Goal: Task Accomplishment & Management: Complete application form

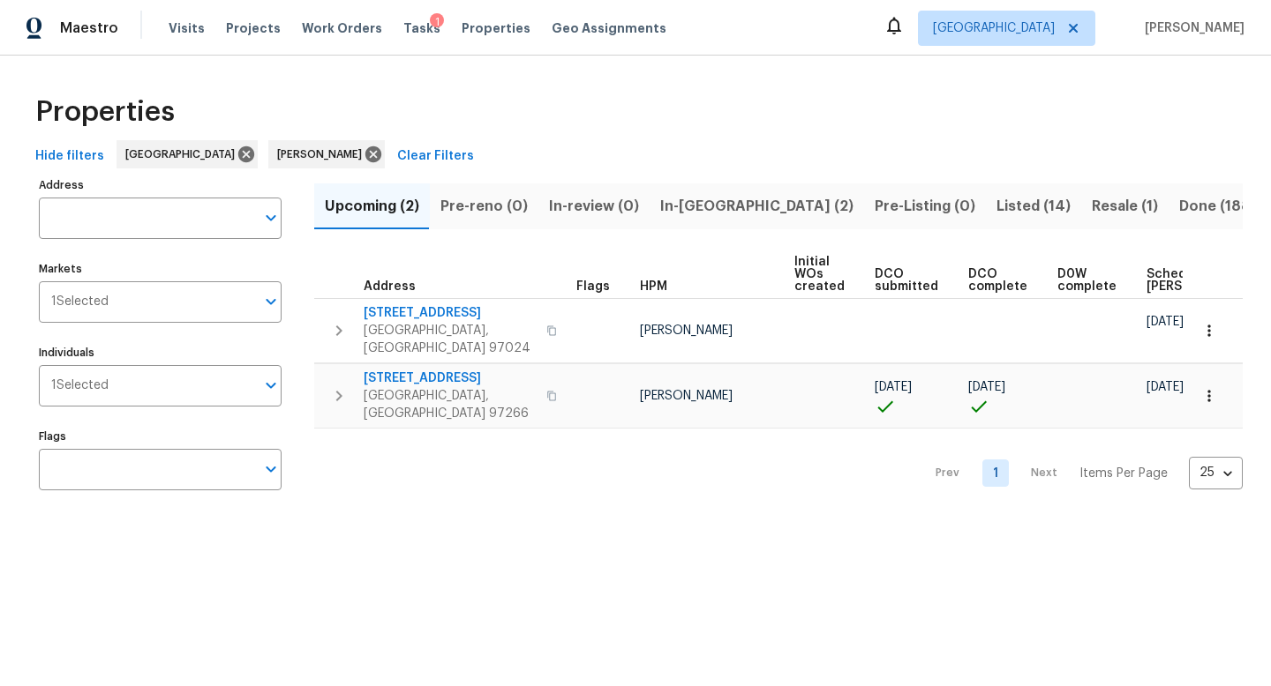
click at [996, 202] on span "Listed (14)" at bounding box center [1033, 206] width 74 height 25
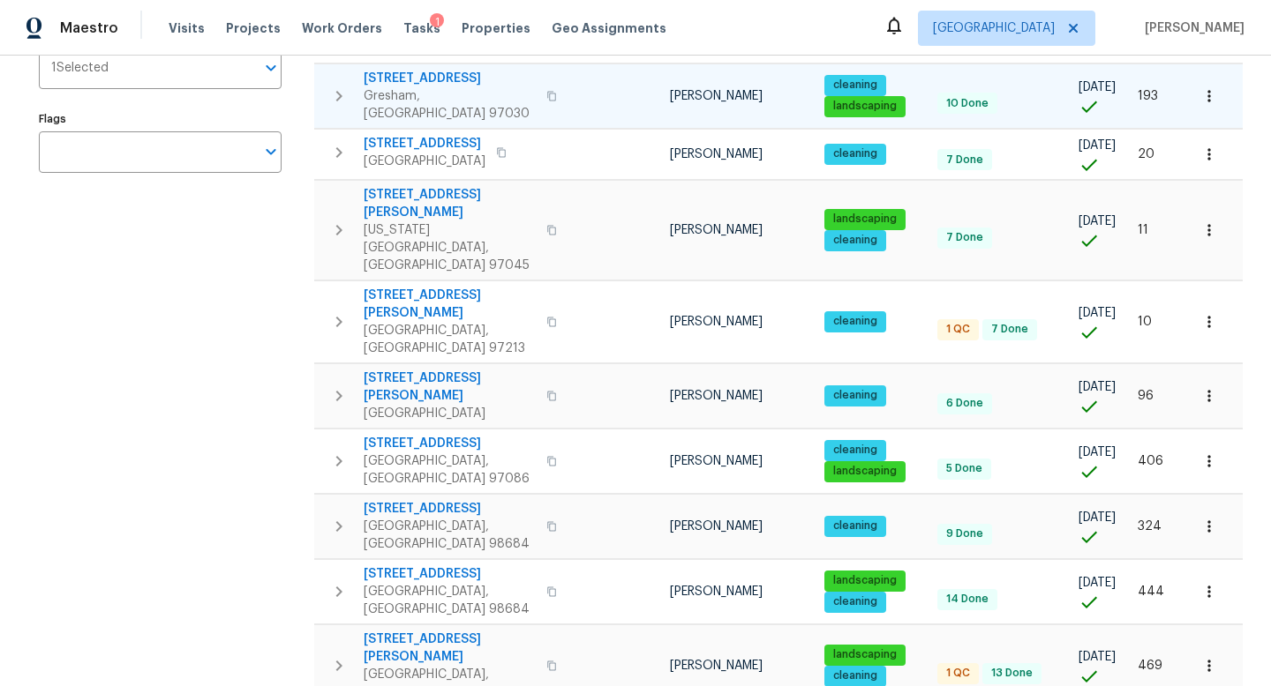
scroll to position [319, 0]
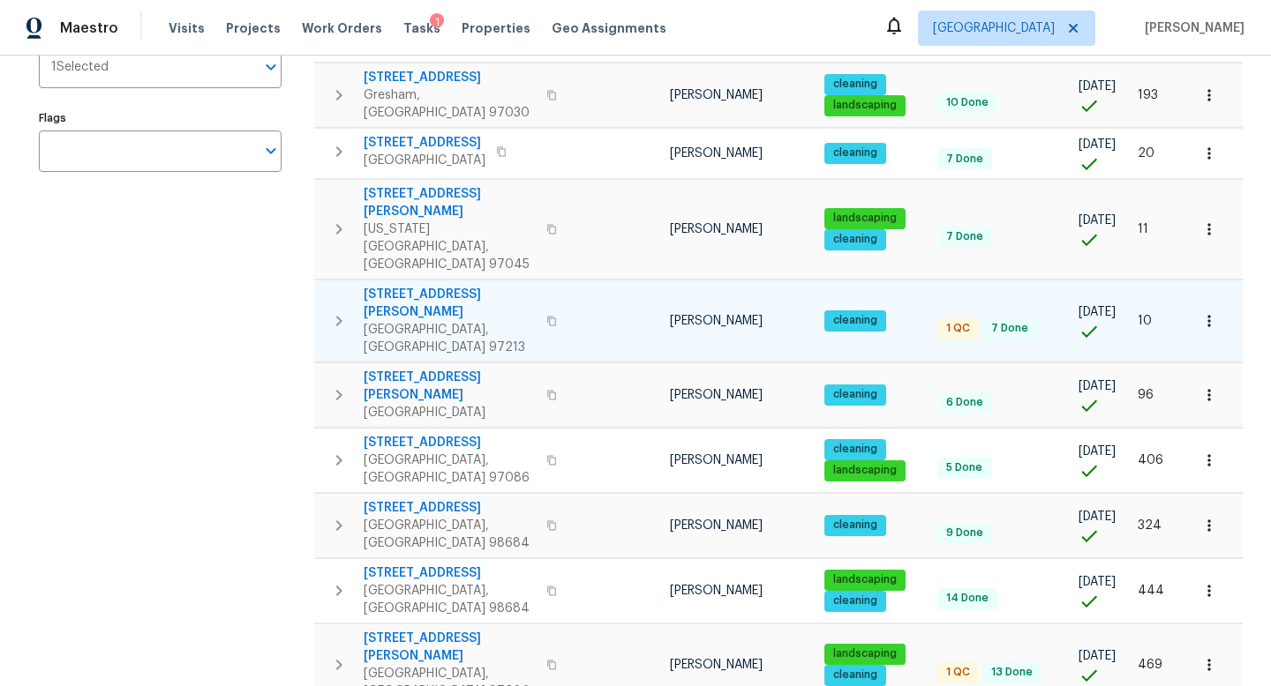
click at [547, 316] on icon "button" at bounding box center [551, 321] width 9 height 10
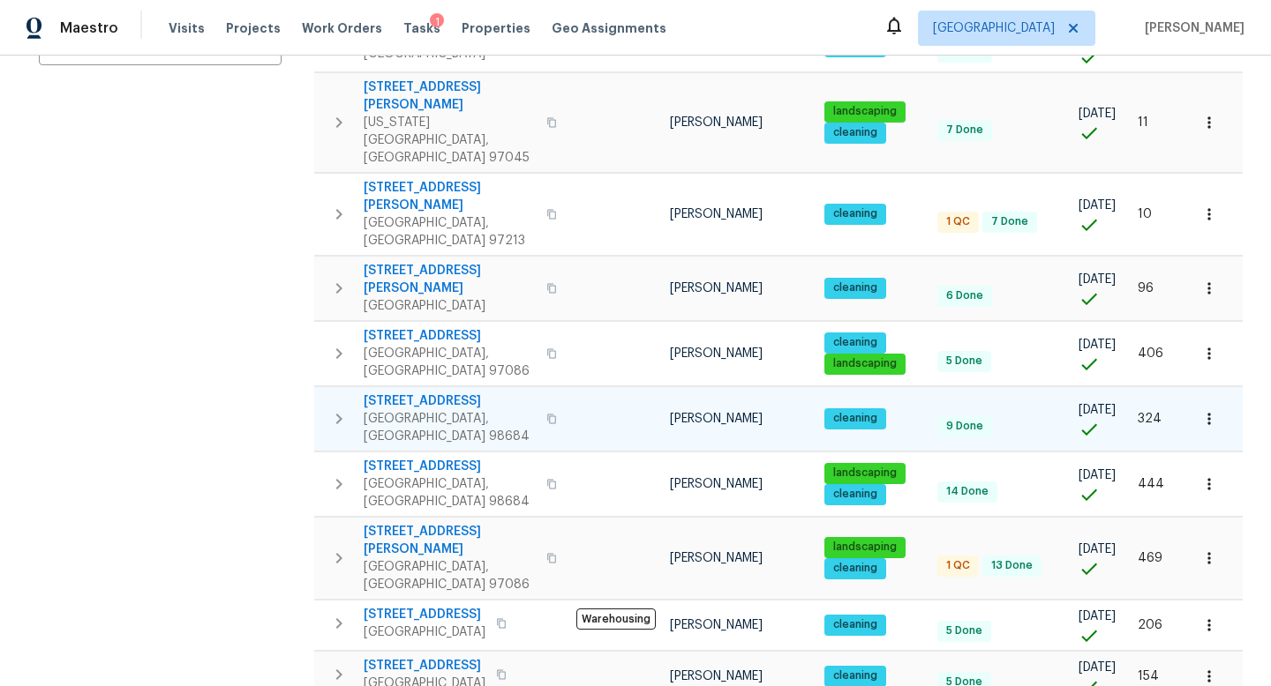
scroll to position [427, 0]
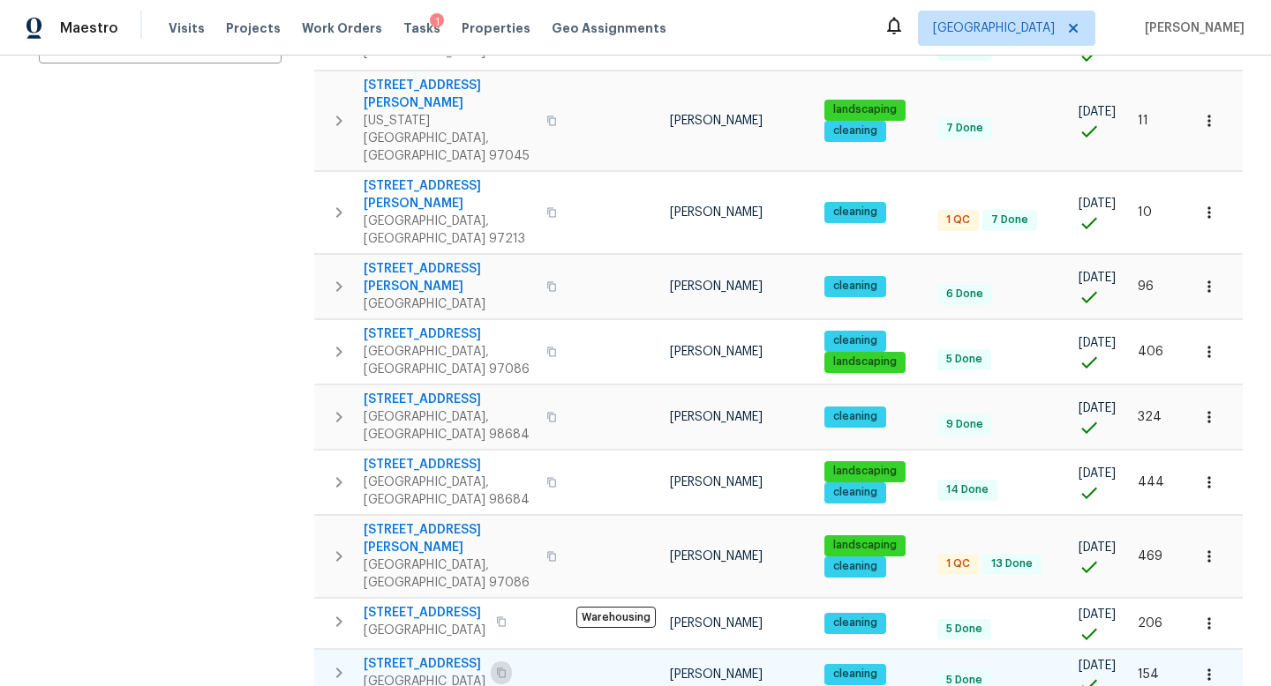
click at [512, 661] on button "button" at bounding box center [501, 673] width 21 height 25
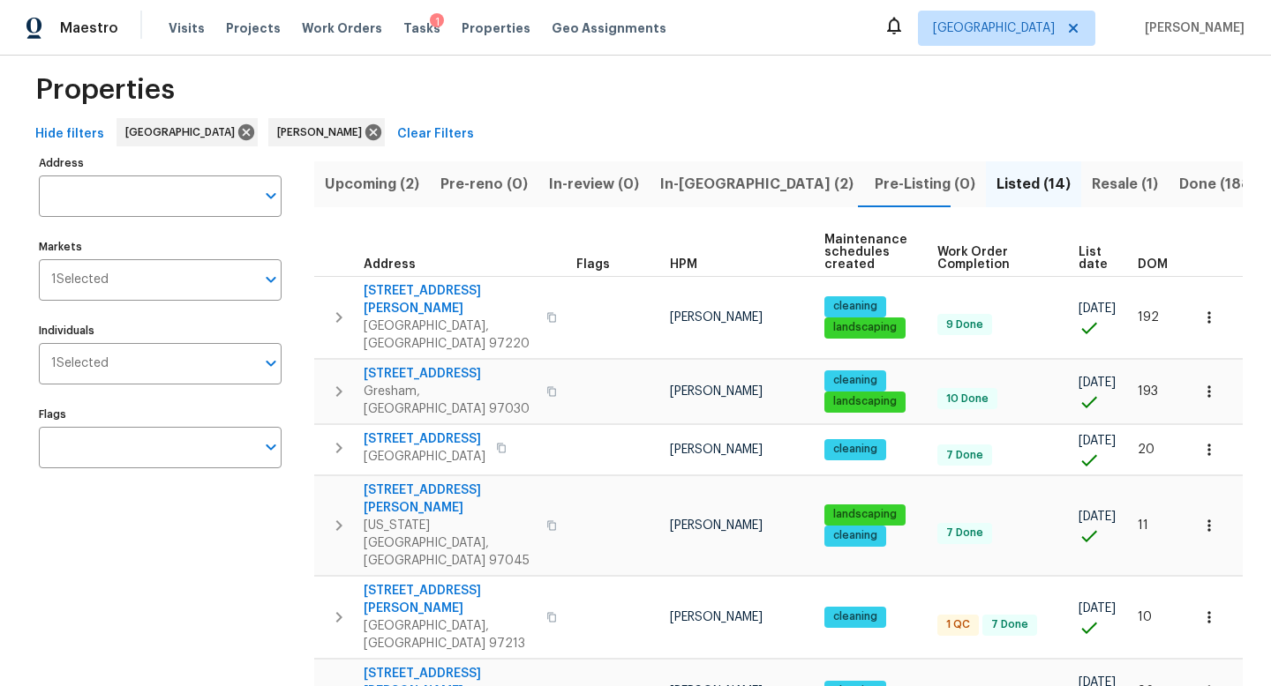
scroll to position [0, 0]
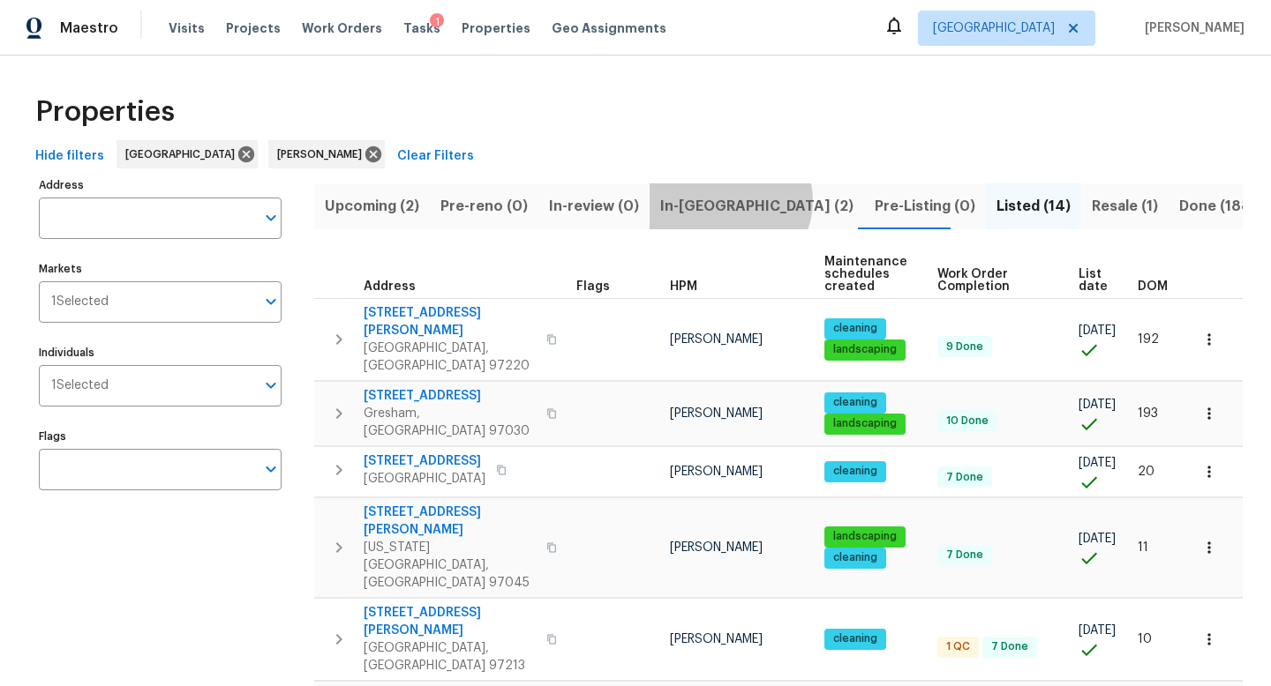
click at [723, 200] on span "In-[GEOGRAPHIC_DATA] (2)" at bounding box center [756, 206] width 193 height 25
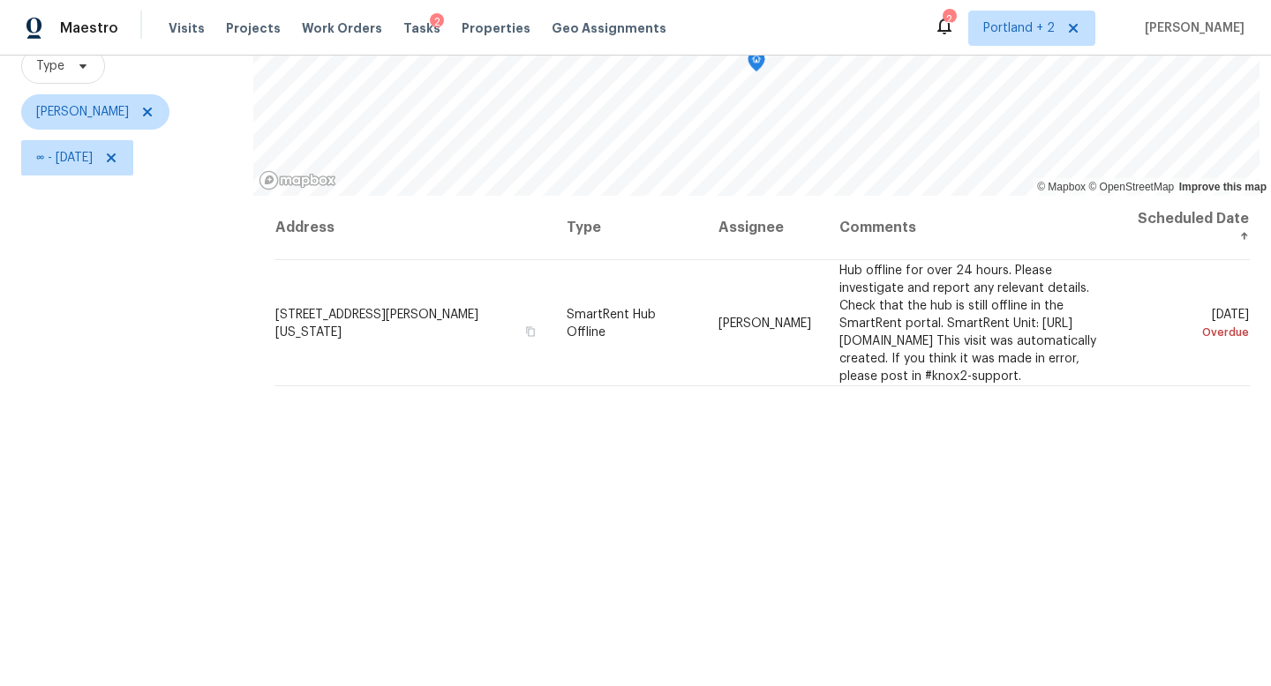
click at [41, 482] on div "Filters Reset ​ Type [PERSON_NAME] ∞ - [DATE]" at bounding box center [126, 338] width 253 height 814
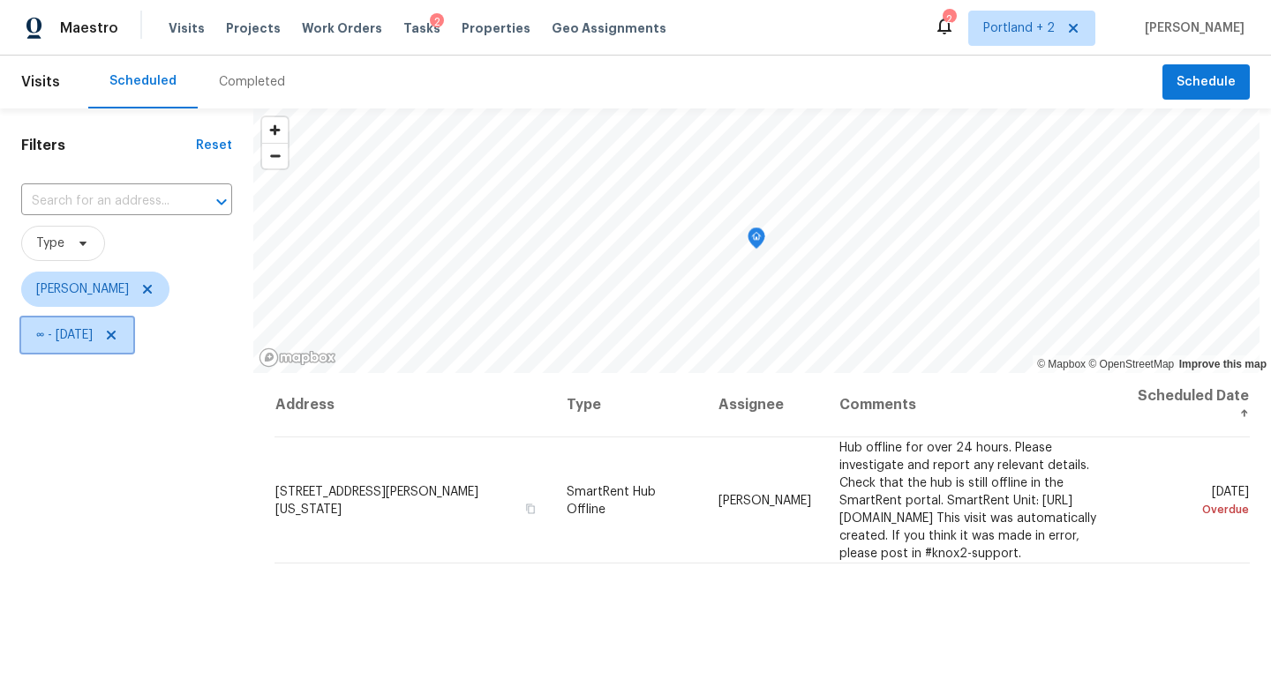
click at [118, 336] on icon at bounding box center [111, 335] width 14 height 14
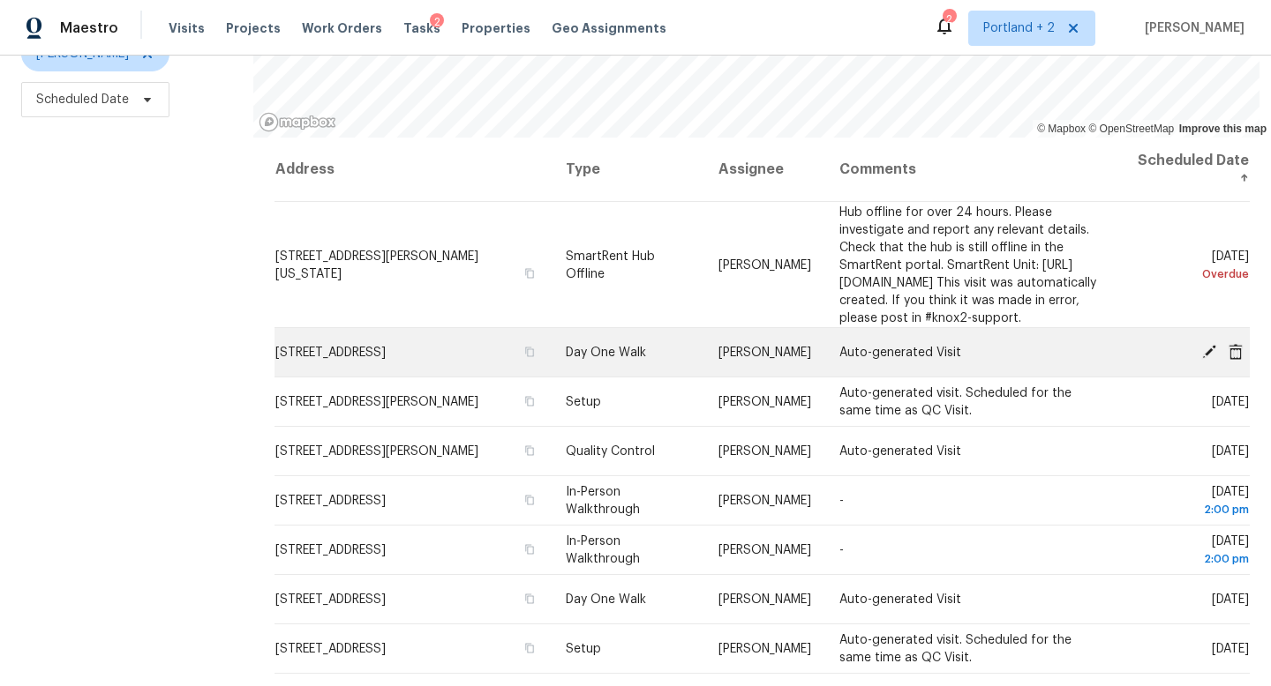
click at [1208, 358] on icon at bounding box center [1209, 351] width 14 height 14
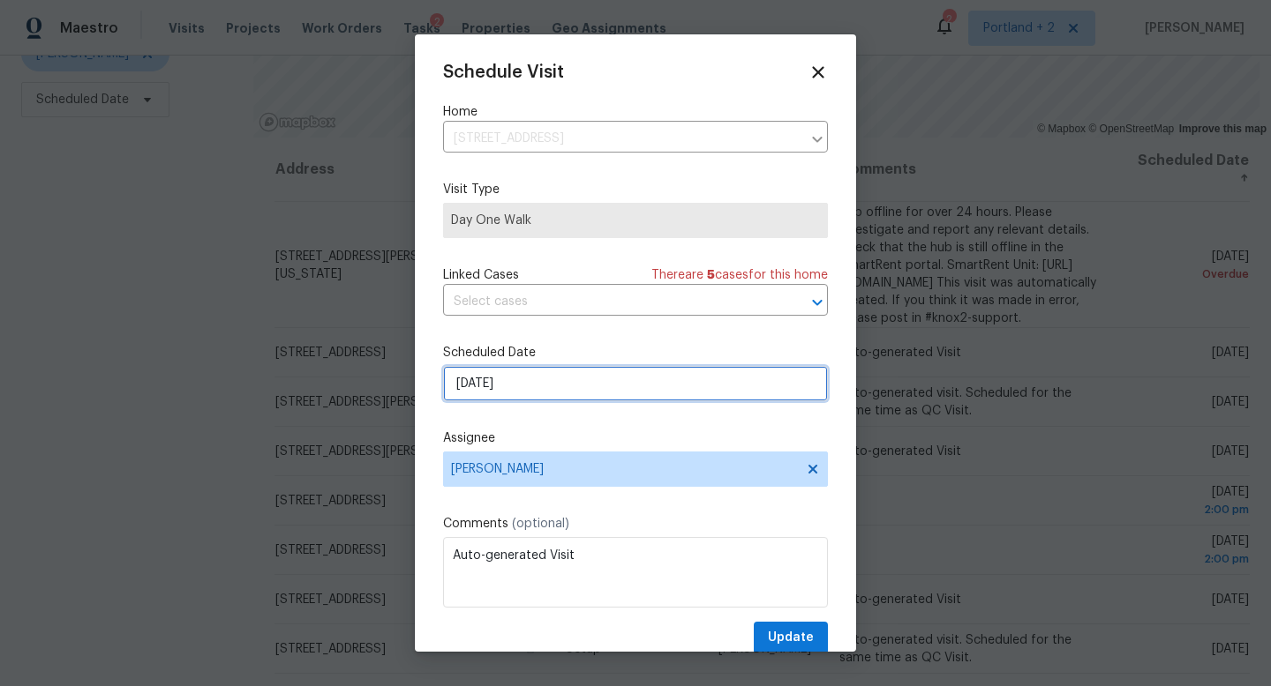
click at [514, 384] on input "9/23/2025" at bounding box center [635, 383] width 385 height 35
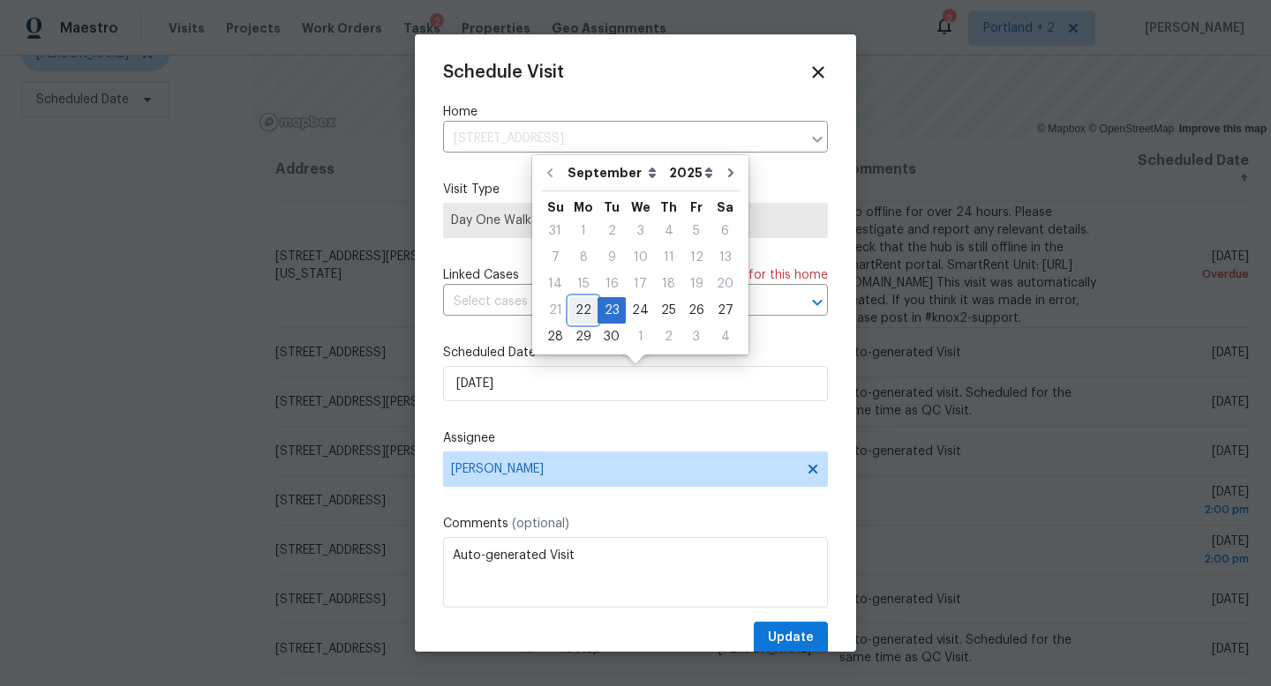
click at [574, 313] on div "22" at bounding box center [583, 310] width 28 height 25
type input "9/22/2025"
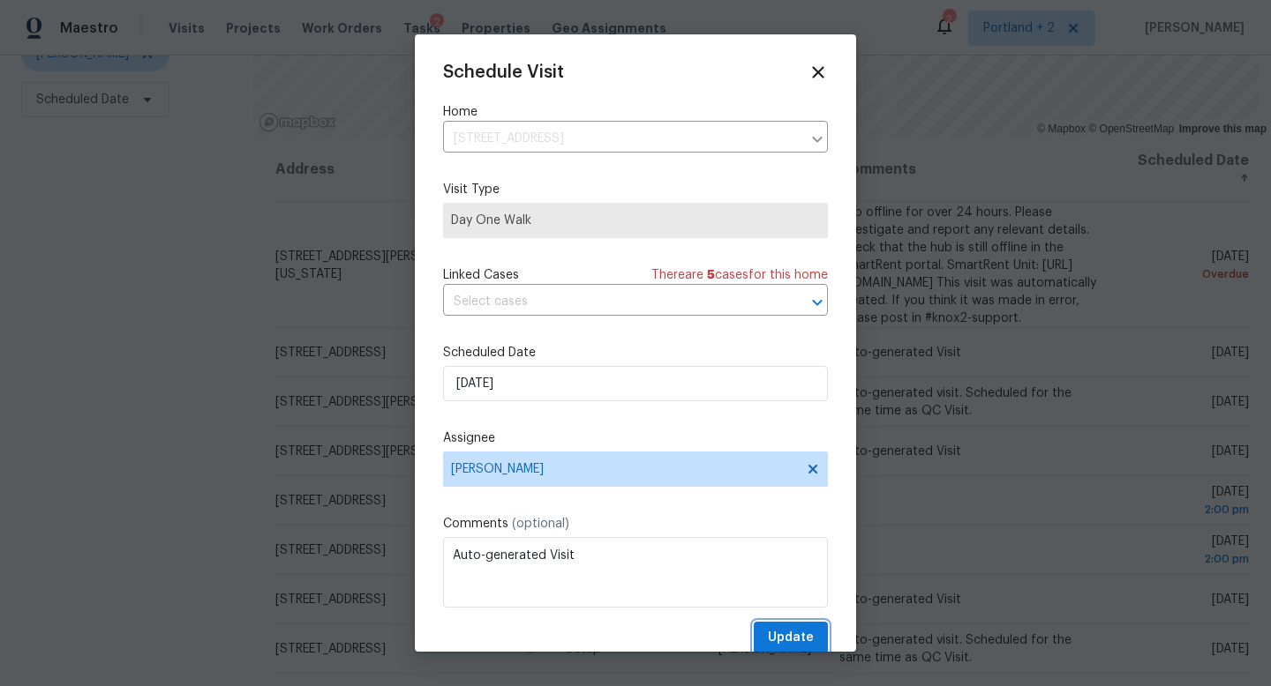
click at [787, 640] on span "Update" at bounding box center [791, 638] width 46 height 22
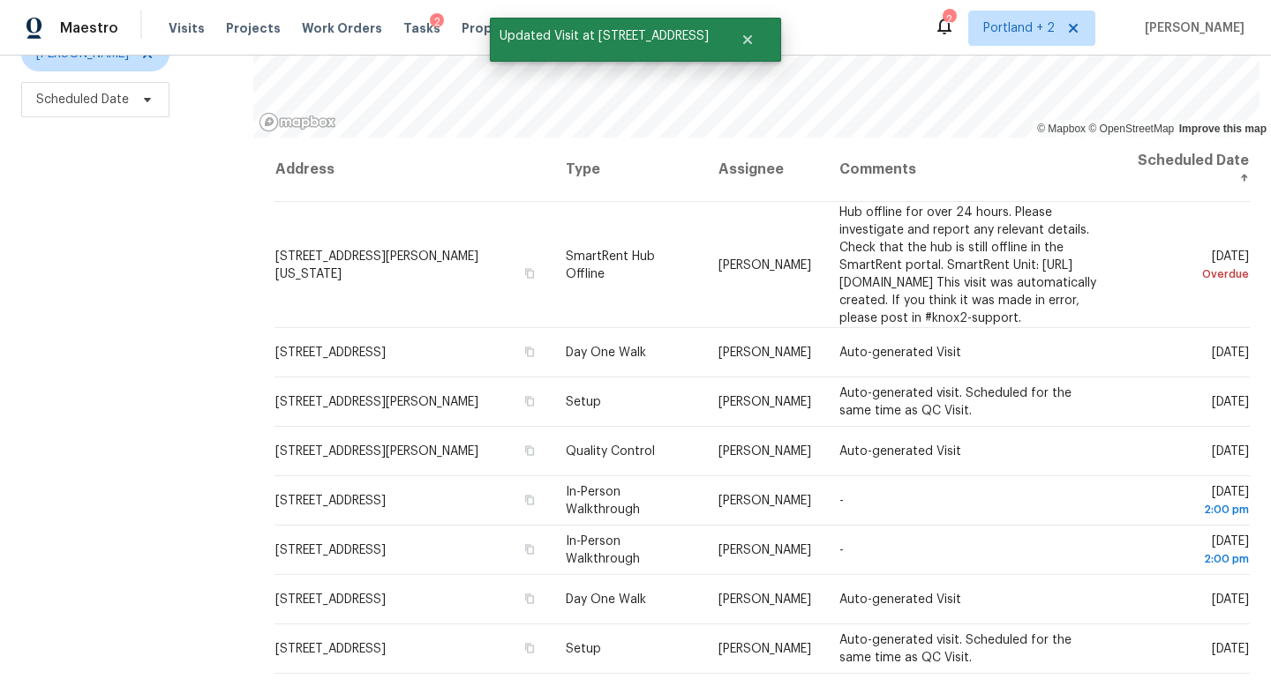
click at [154, 295] on div "Filters Reset ​ Type Karen Mattingley Scheduled Date" at bounding box center [126, 280] width 253 height 814
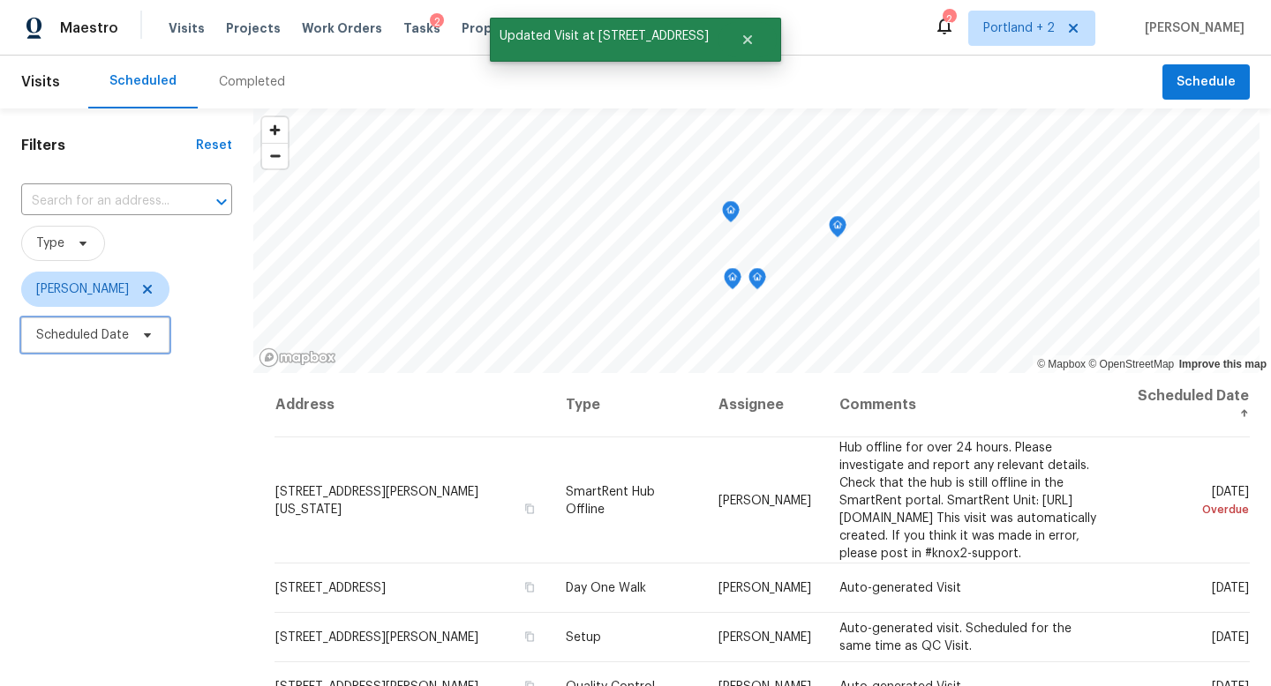
click at [146, 334] on icon at bounding box center [147, 336] width 7 height 4
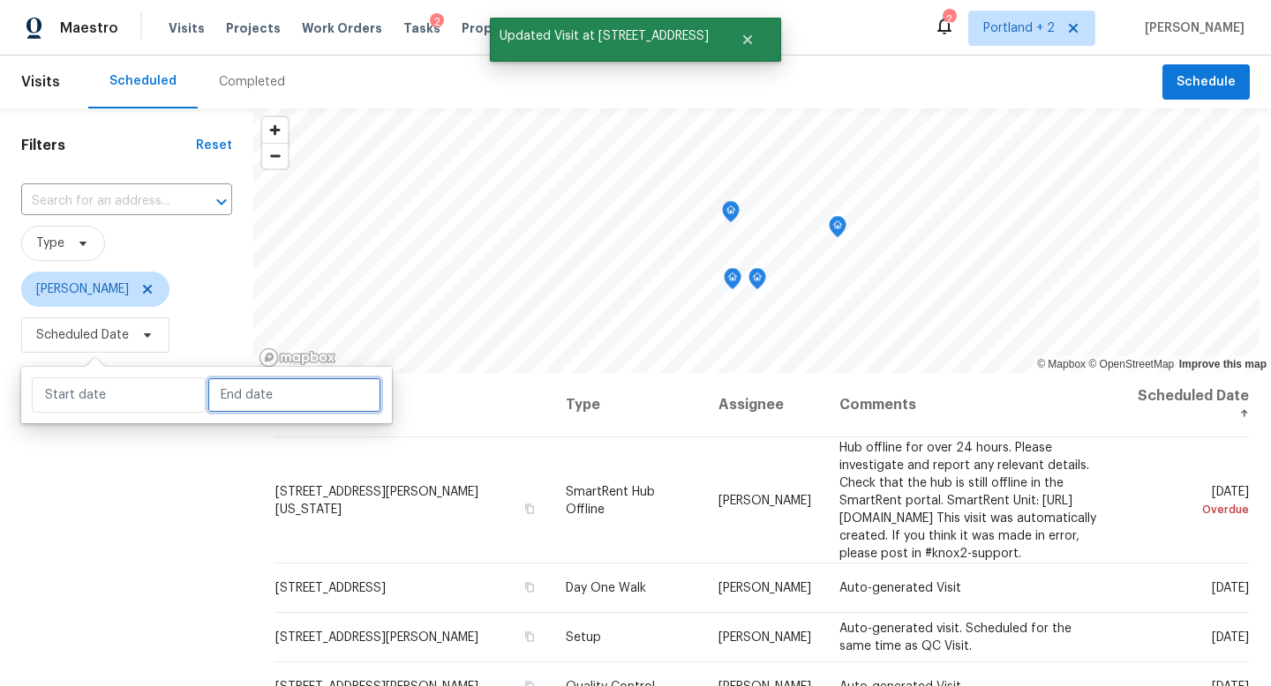
click at [223, 399] on input "text" at bounding box center [294, 395] width 174 height 35
select select "8"
select select "2025"
select select "9"
select select "2025"
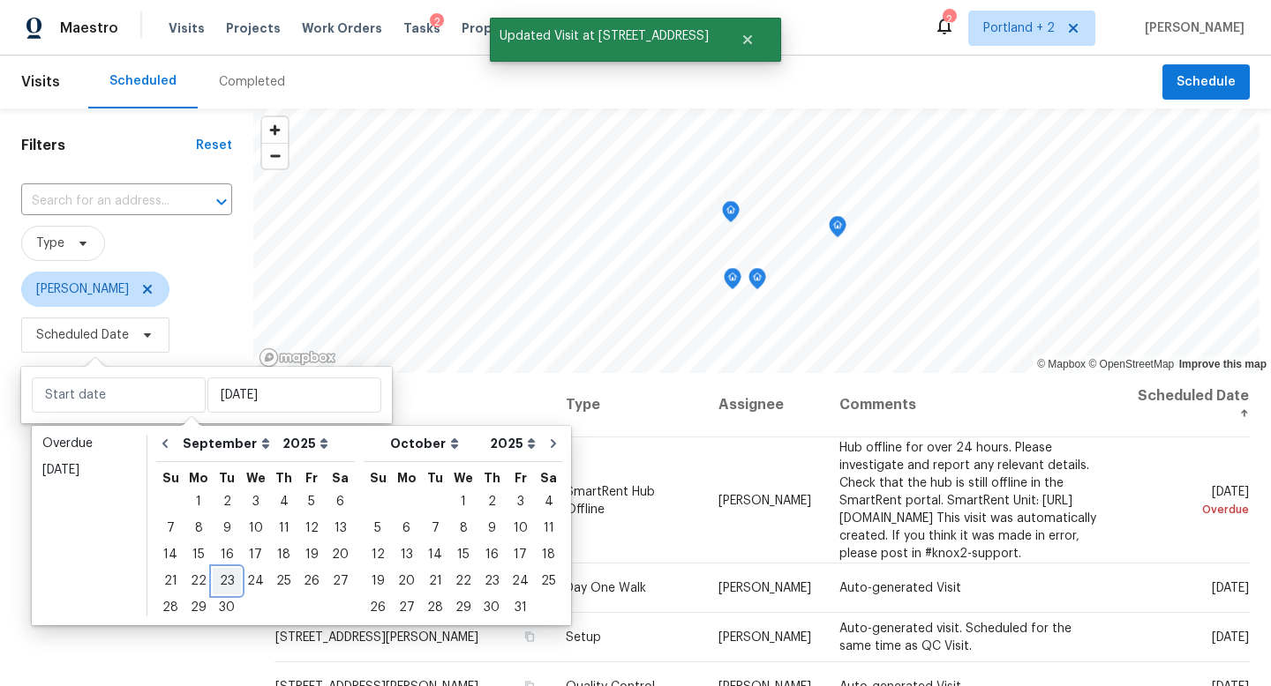
click at [227, 581] on div "23" at bounding box center [227, 581] width 28 height 25
type input "Tue, Sep 23"
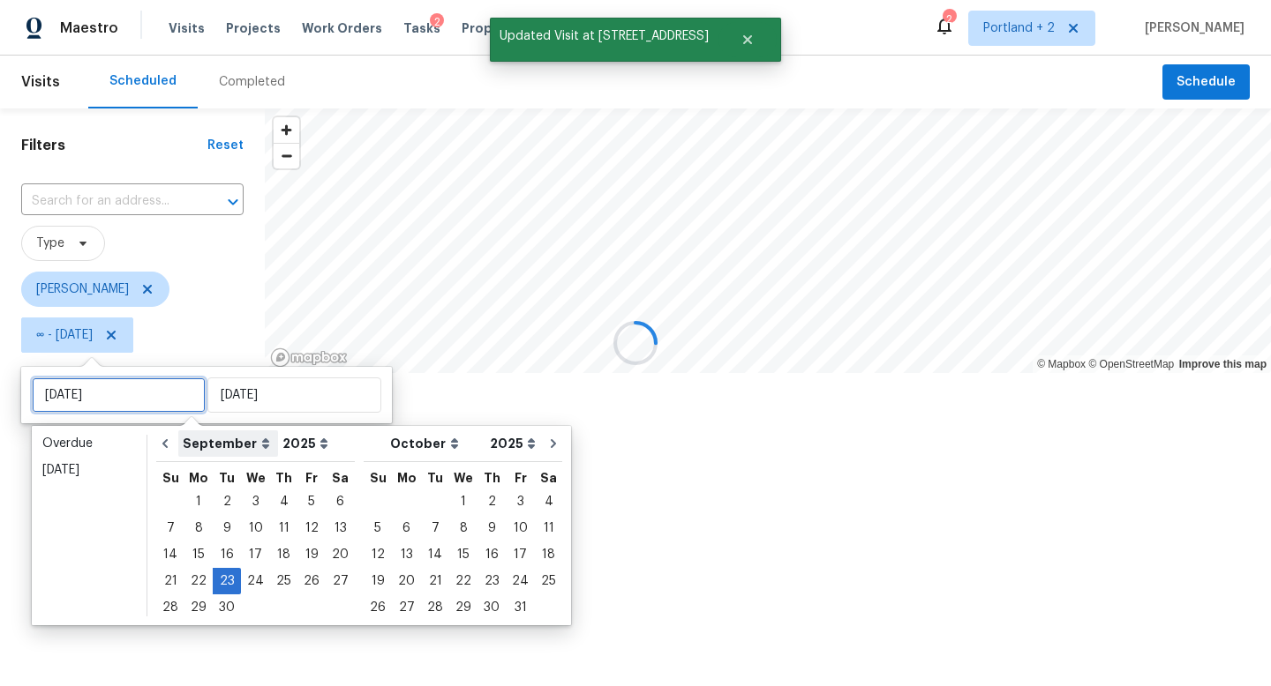
type input "Wed, Sep 03"
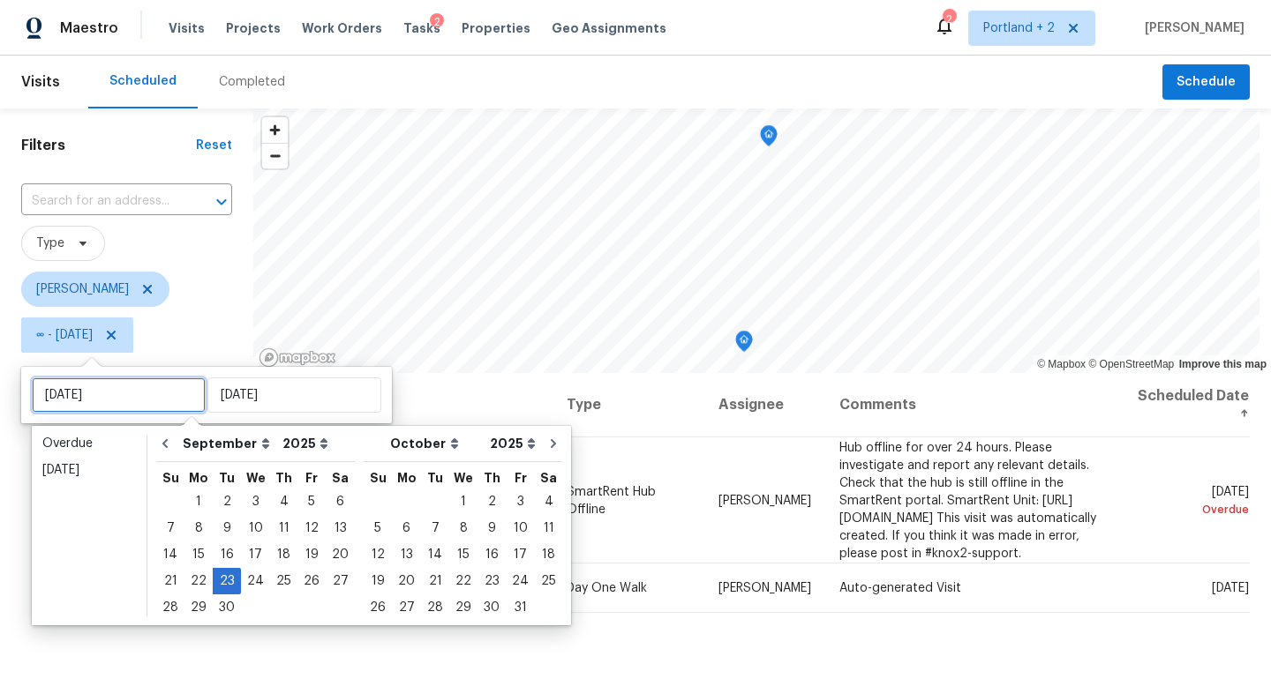
type input "Mon, Sep 01"
click at [227, 308] on span "[PERSON_NAME]" at bounding box center [126, 289] width 211 height 46
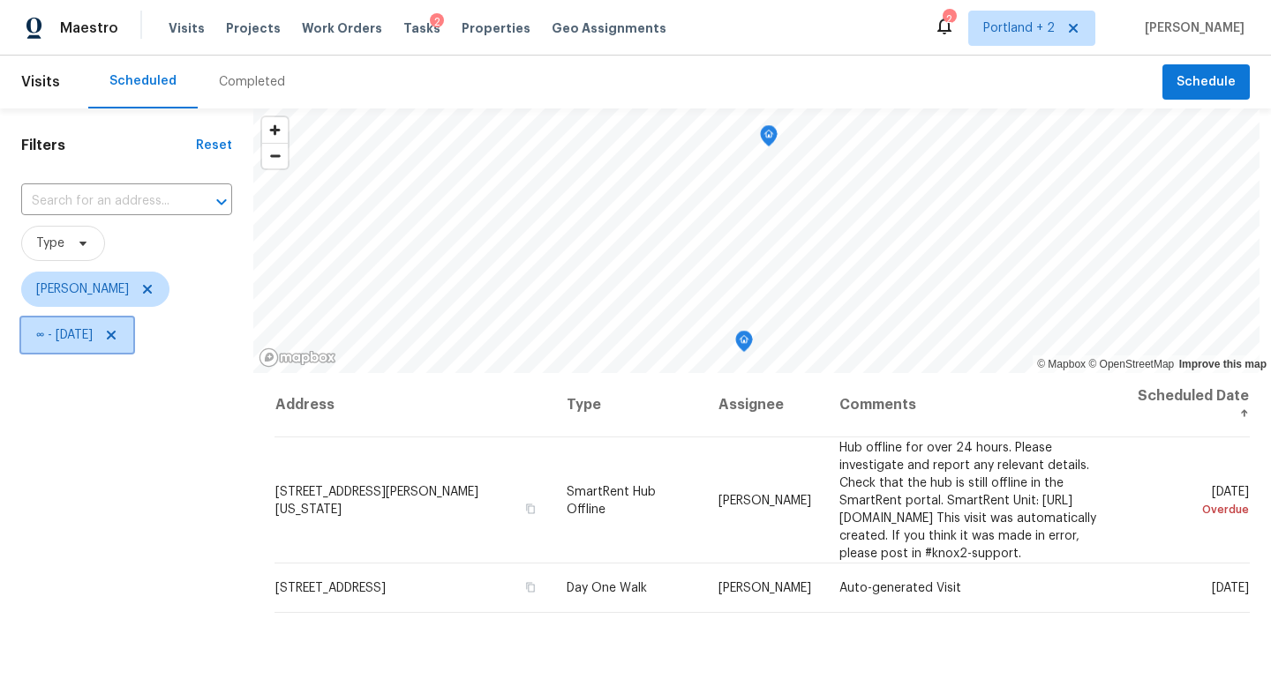
click at [118, 334] on icon at bounding box center [111, 335] width 14 height 14
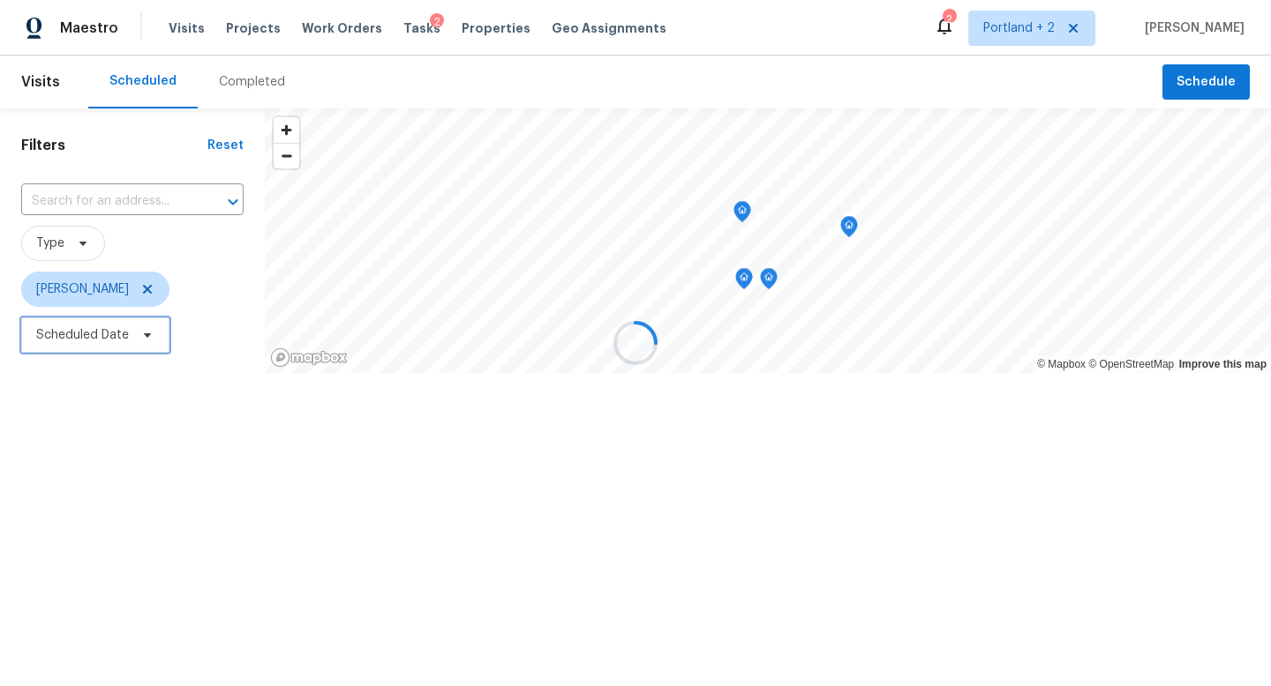
click at [144, 334] on icon at bounding box center [147, 336] width 7 height 4
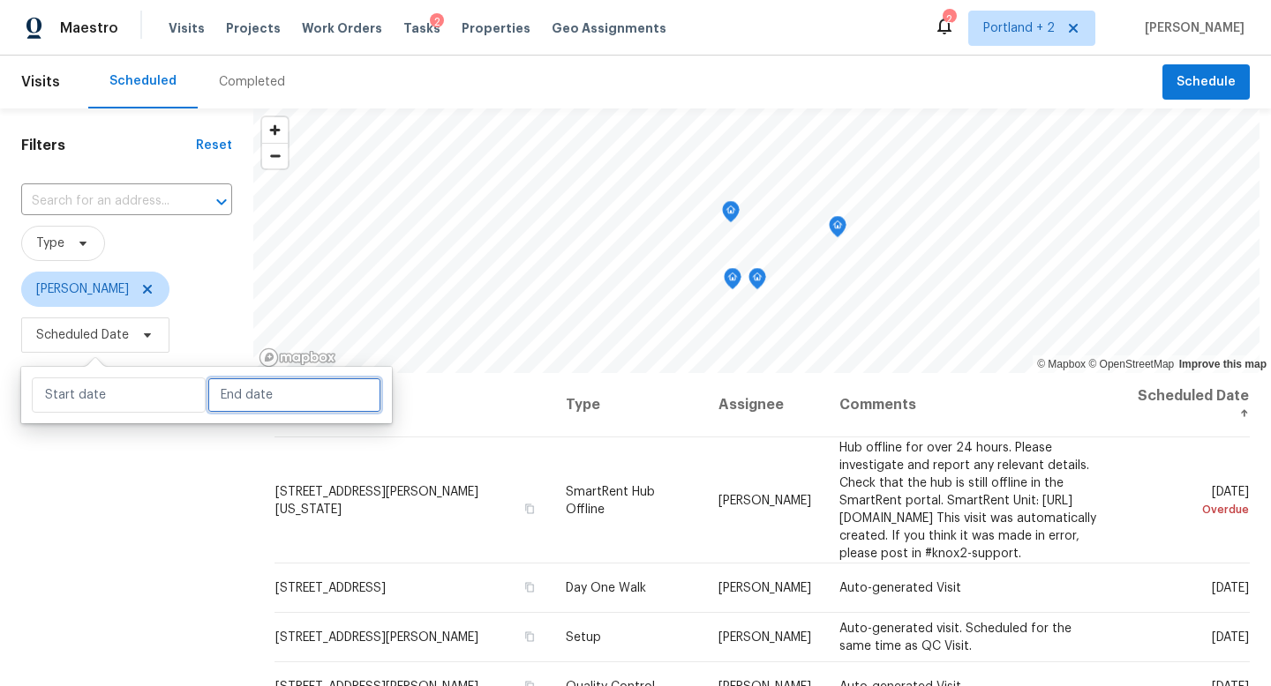
click at [256, 400] on input "text" at bounding box center [294, 395] width 174 height 35
select select "8"
select select "2025"
select select "9"
select select "2025"
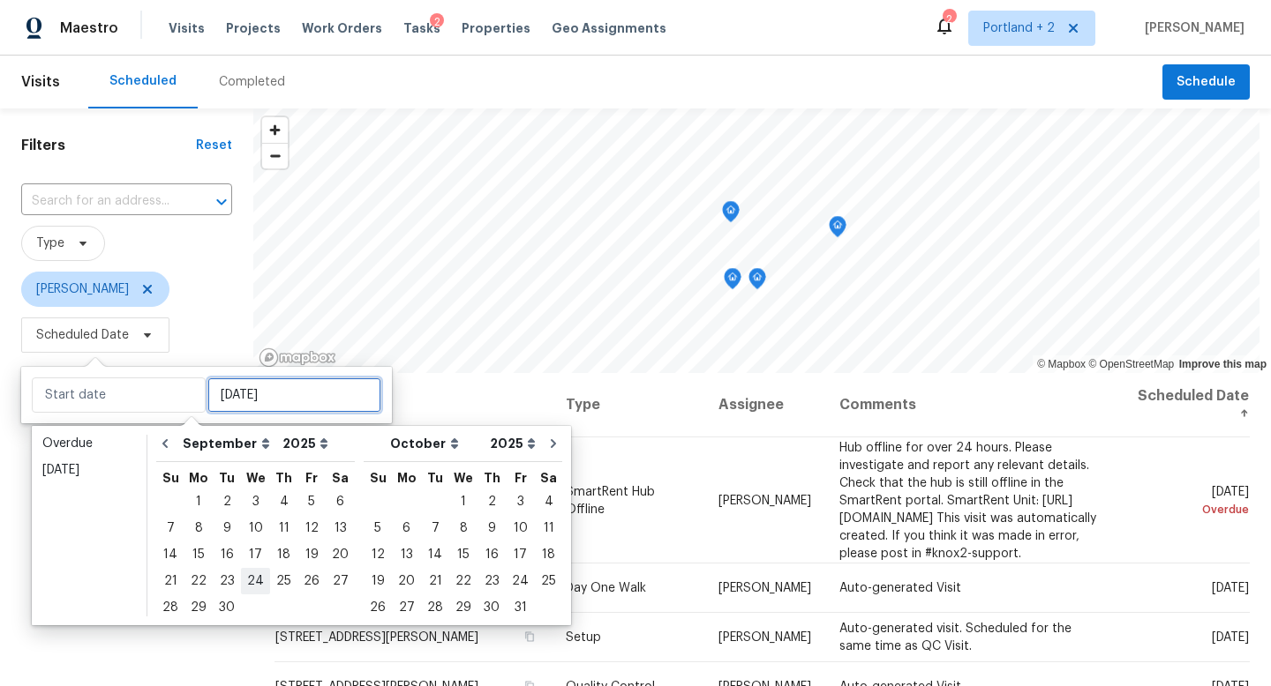
type input "Wed, Sep 24"
click at [199, 586] on div "22" at bounding box center [198, 581] width 28 height 25
type input "Mon, Sep 22"
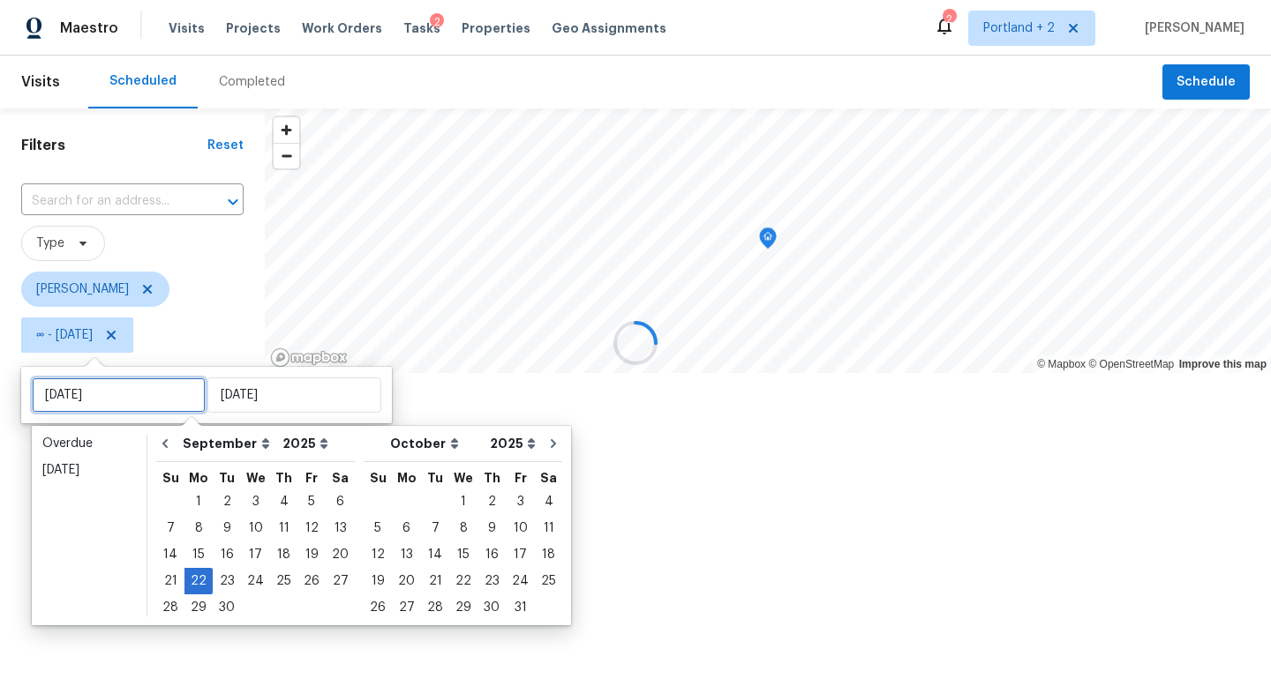
type input "Mon, Sep 08"
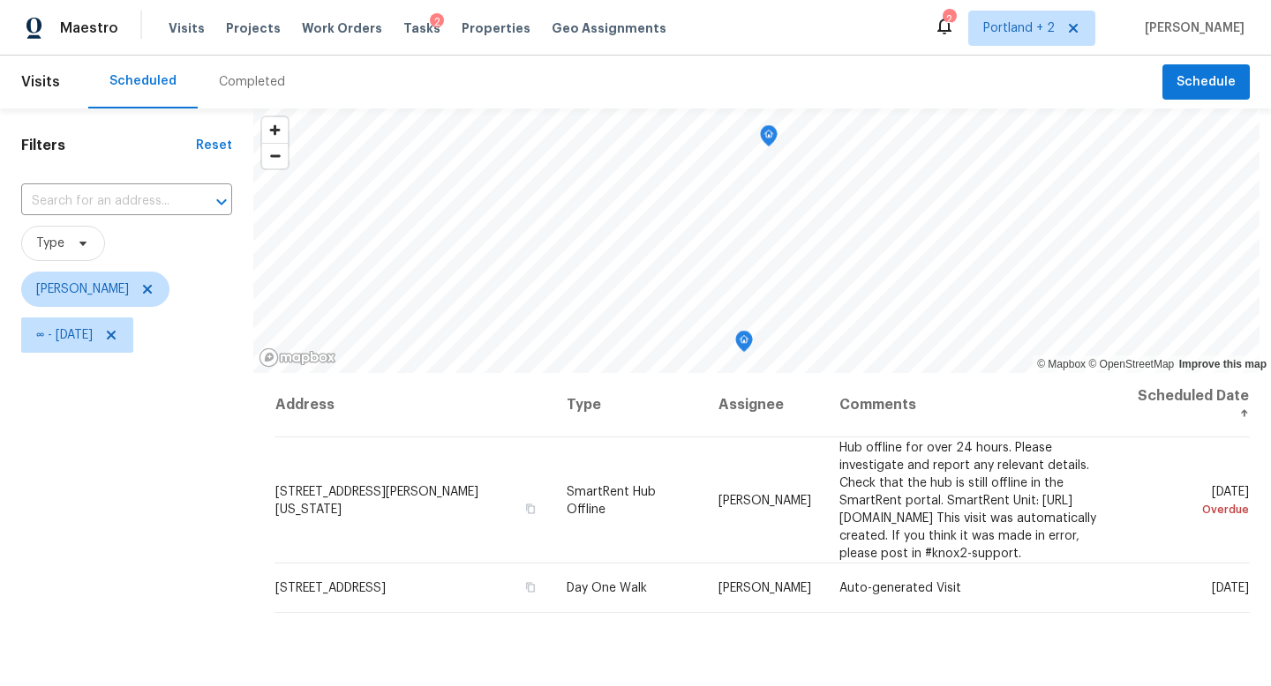
click at [198, 298] on span "[PERSON_NAME]" at bounding box center [126, 289] width 211 height 35
click at [1230, 86] on span "Schedule" at bounding box center [1205, 82] width 59 height 22
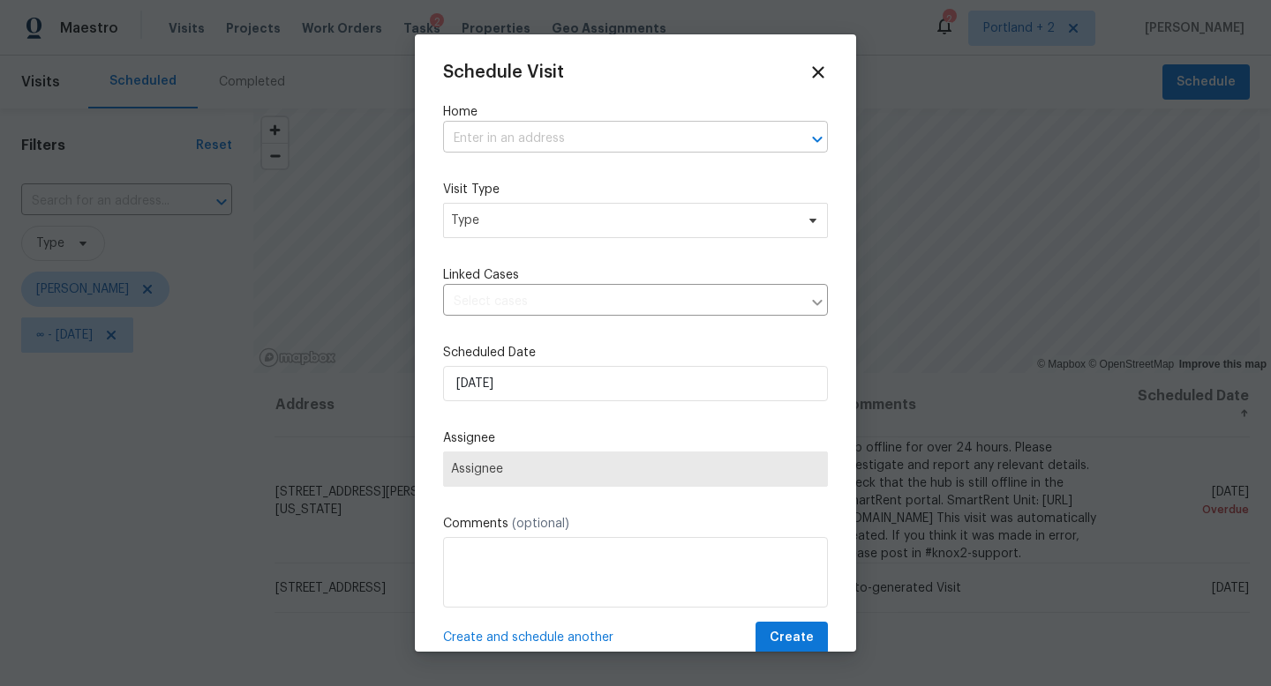
click at [527, 131] on input "text" at bounding box center [610, 138] width 335 height 27
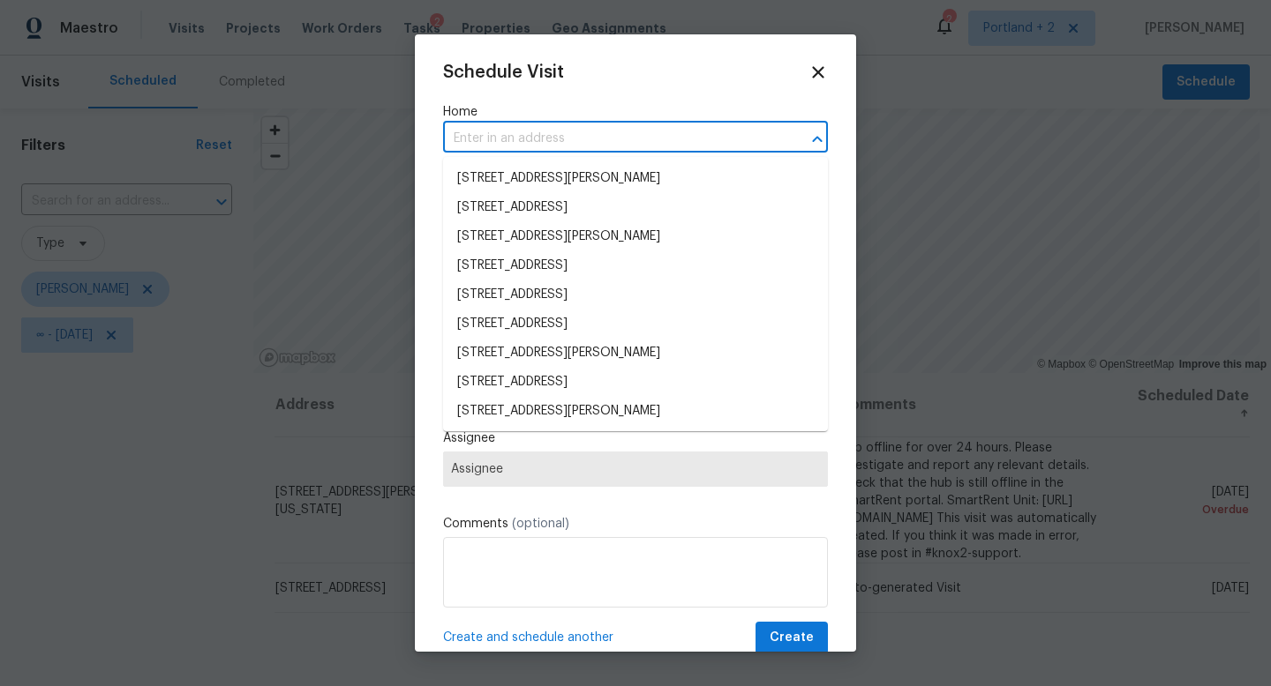
paste input "6001 NE Holladay St Portland OR 97213"
type input "6001 NE Holladay St Portland OR 97213"
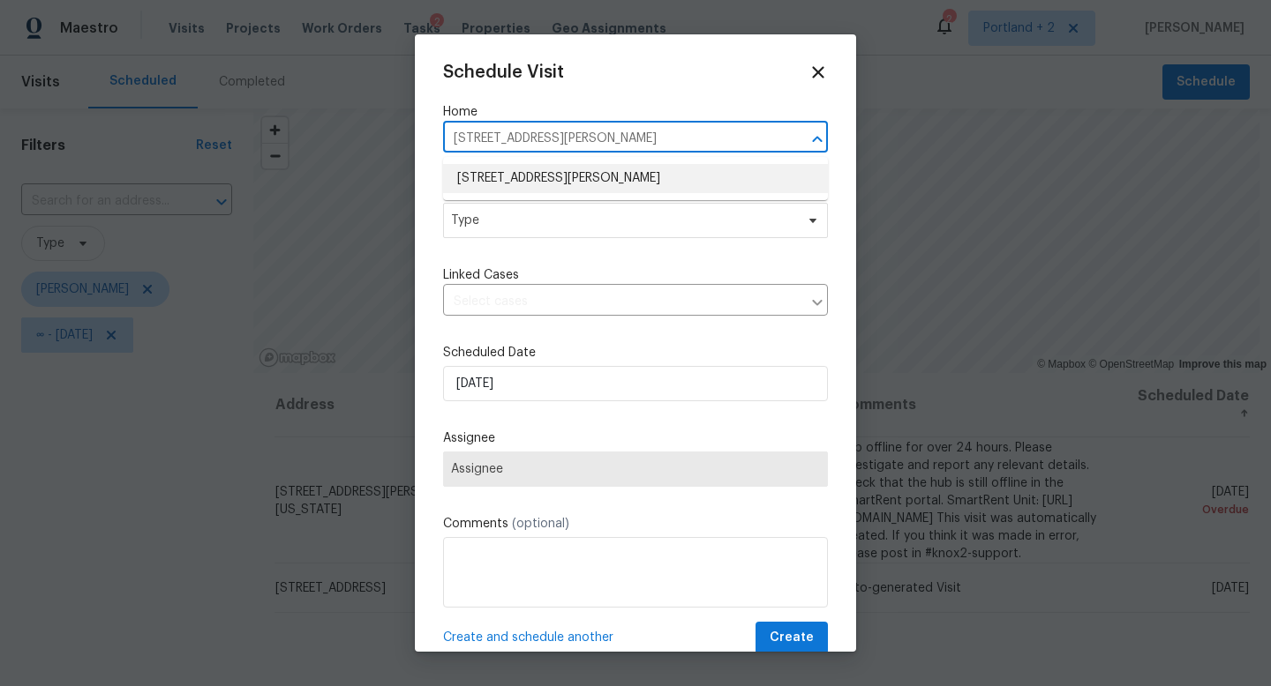
click at [544, 181] on li "6001 NE Holladay St, Portland, OR 97213" at bounding box center [635, 178] width 385 height 29
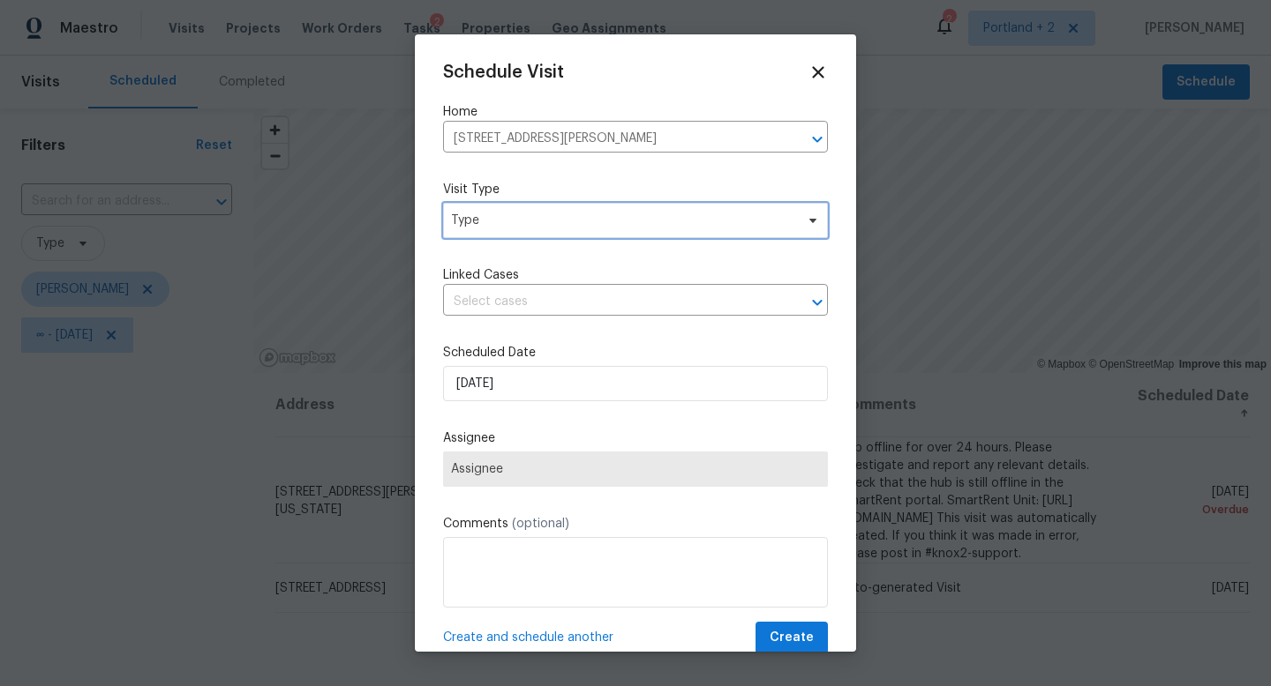
click at [532, 222] on span "Type" at bounding box center [622, 221] width 343 height 18
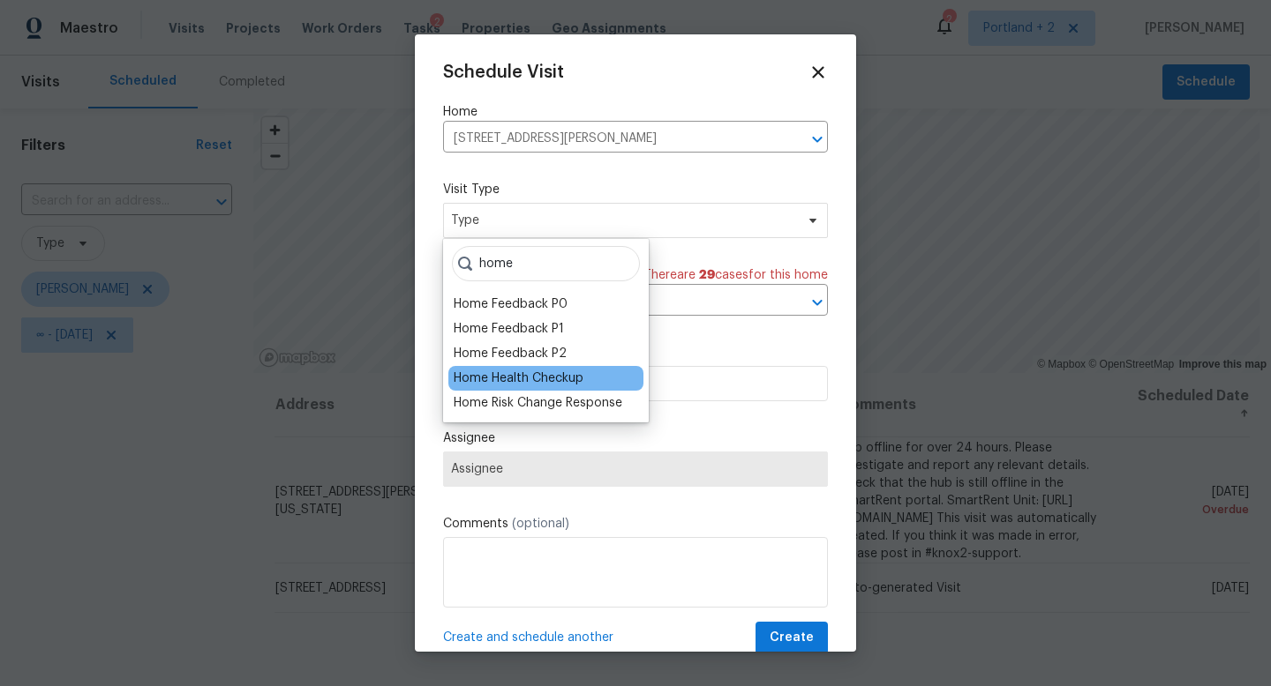
type input "home"
click at [508, 385] on div "Home Health Checkup" at bounding box center [519, 379] width 130 height 18
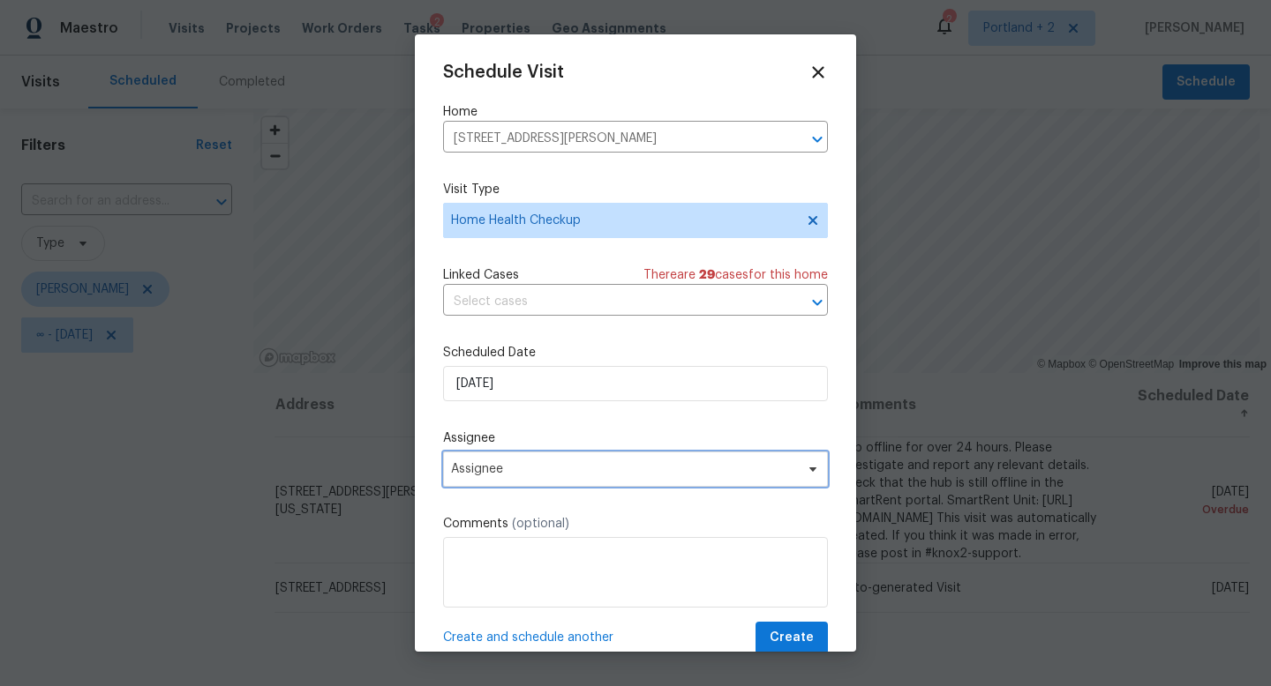
click at [641, 473] on span "Assignee" at bounding box center [624, 469] width 346 height 14
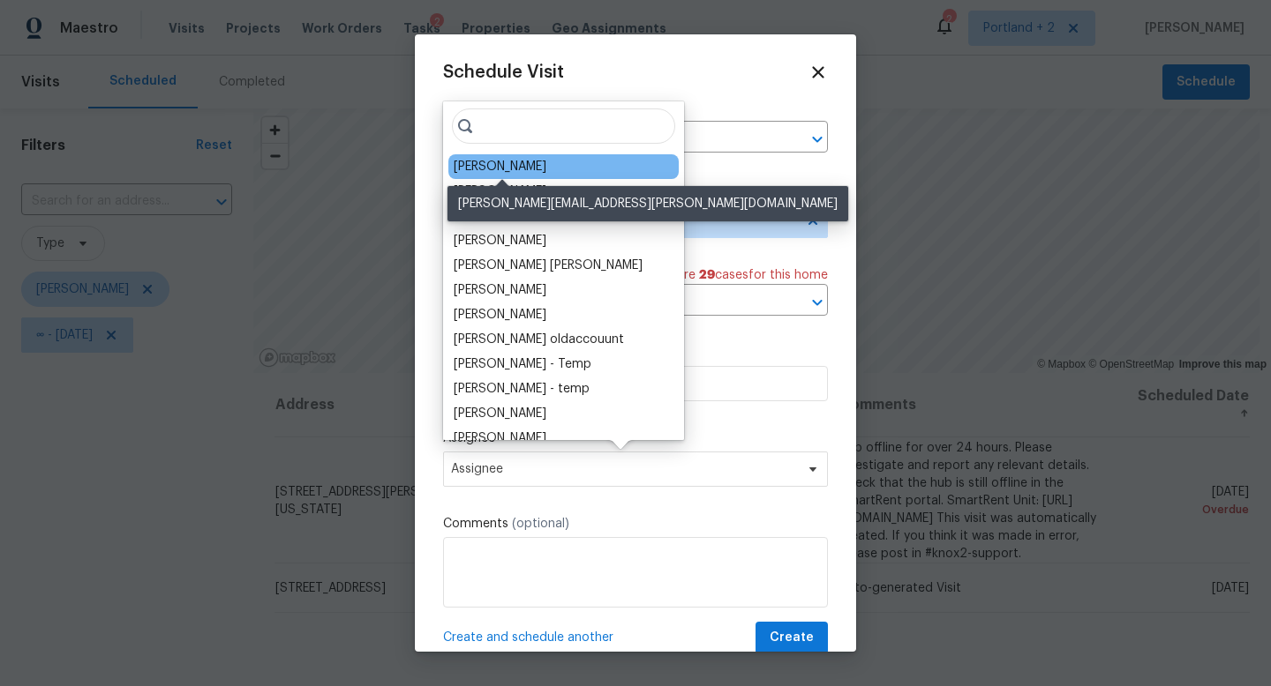
click at [463, 163] on div "[PERSON_NAME]" at bounding box center [500, 167] width 93 height 18
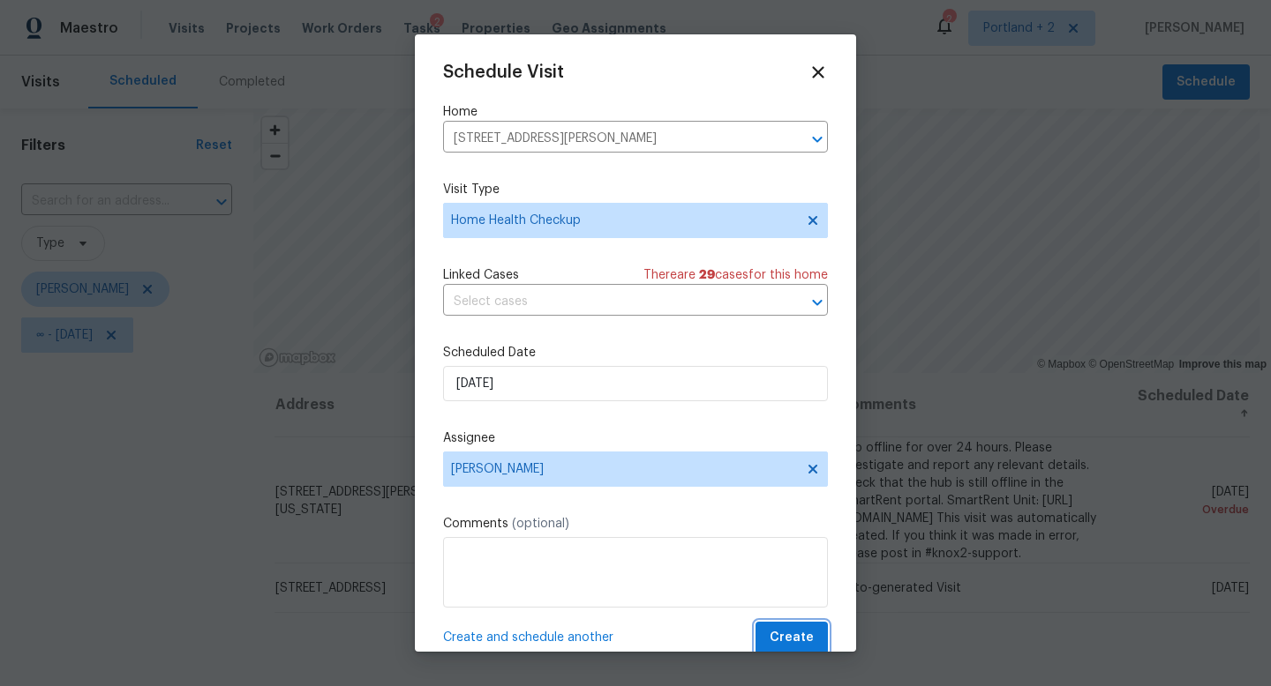
click at [788, 633] on span "Create" at bounding box center [791, 638] width 44 height 22
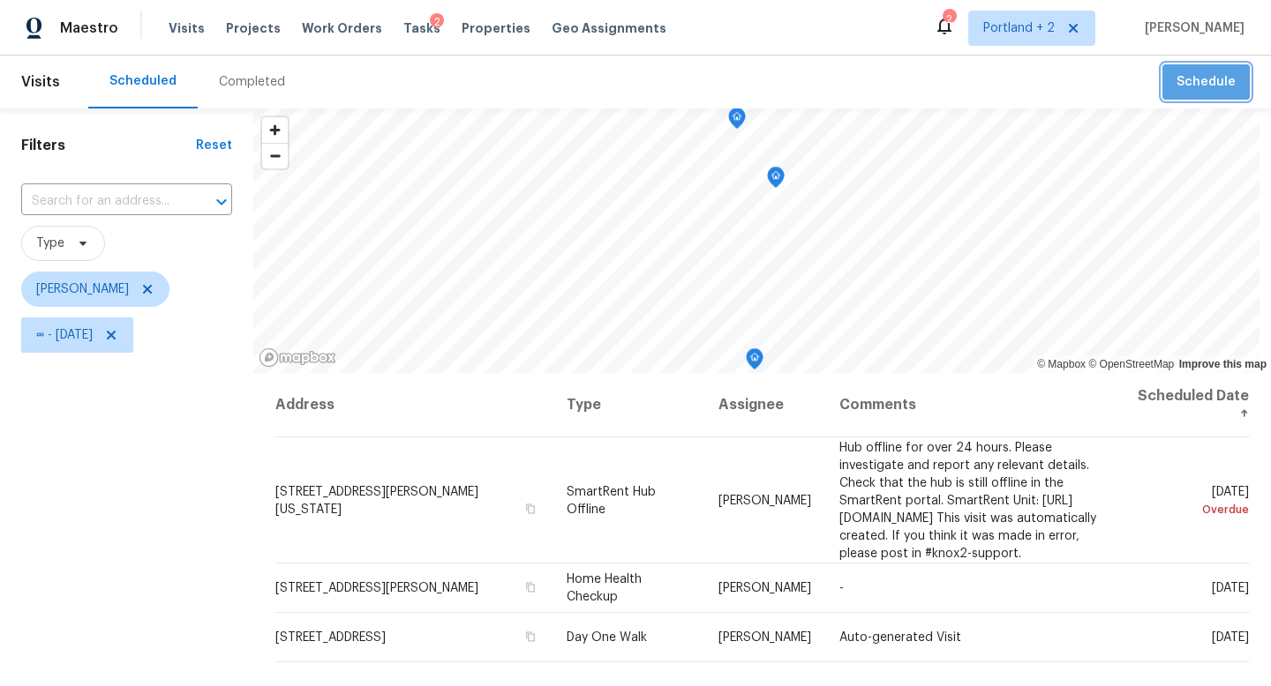
click at [1234, 84] on span "Schedule" at bounding box center [1205, 82] width 59 height 22
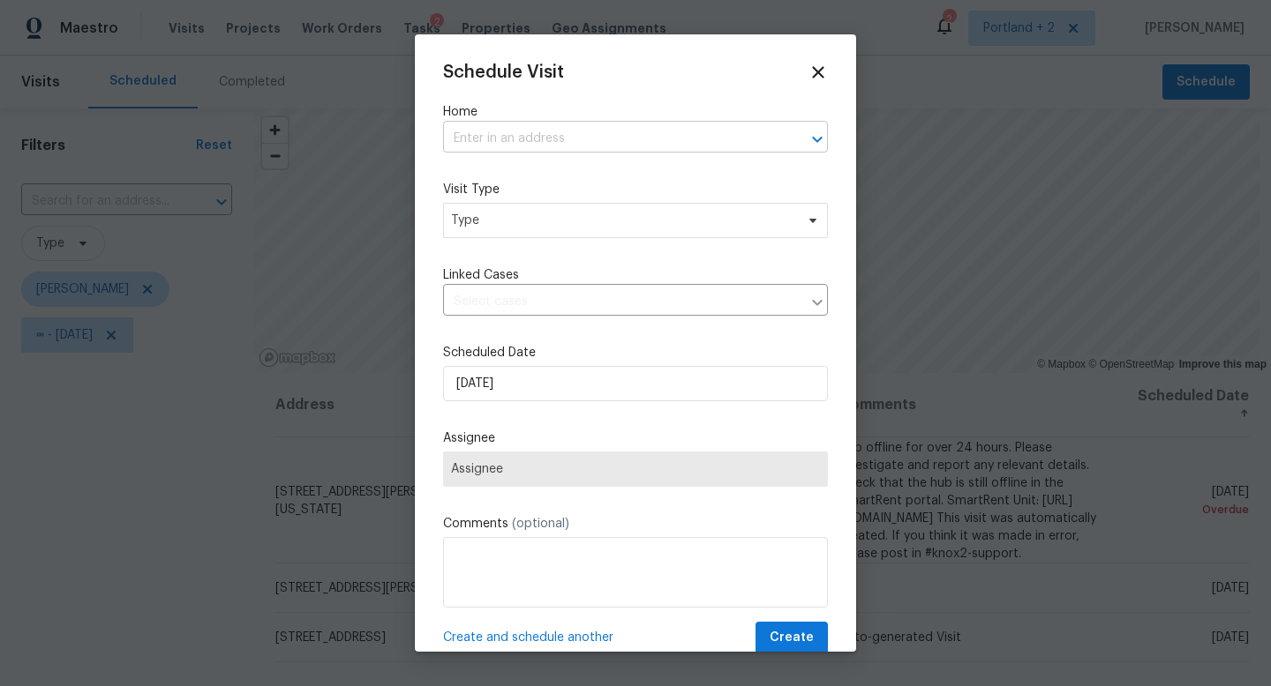
click at [664, 145] on input "text" at bounding box center [610, 138] width 335 height 27
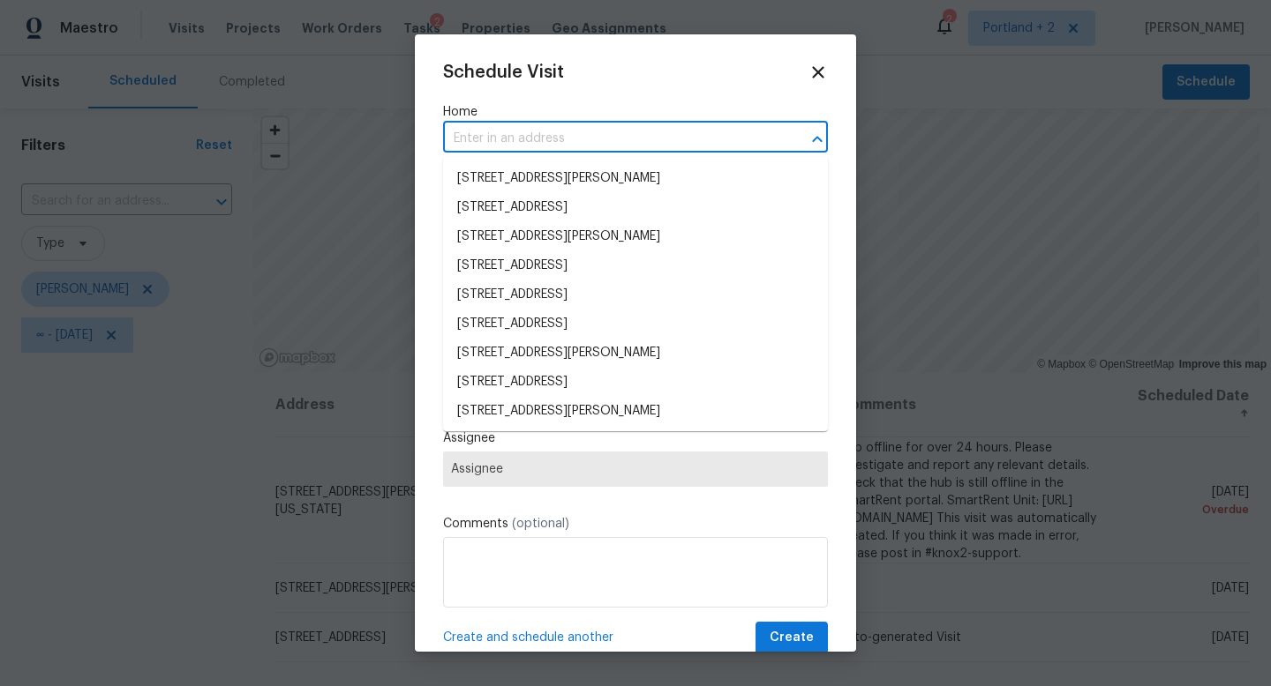
paste input "313 NE 52nd St Vancouver WA 98663"
type input "313 NE 52nd St Vancouver WA 98663"
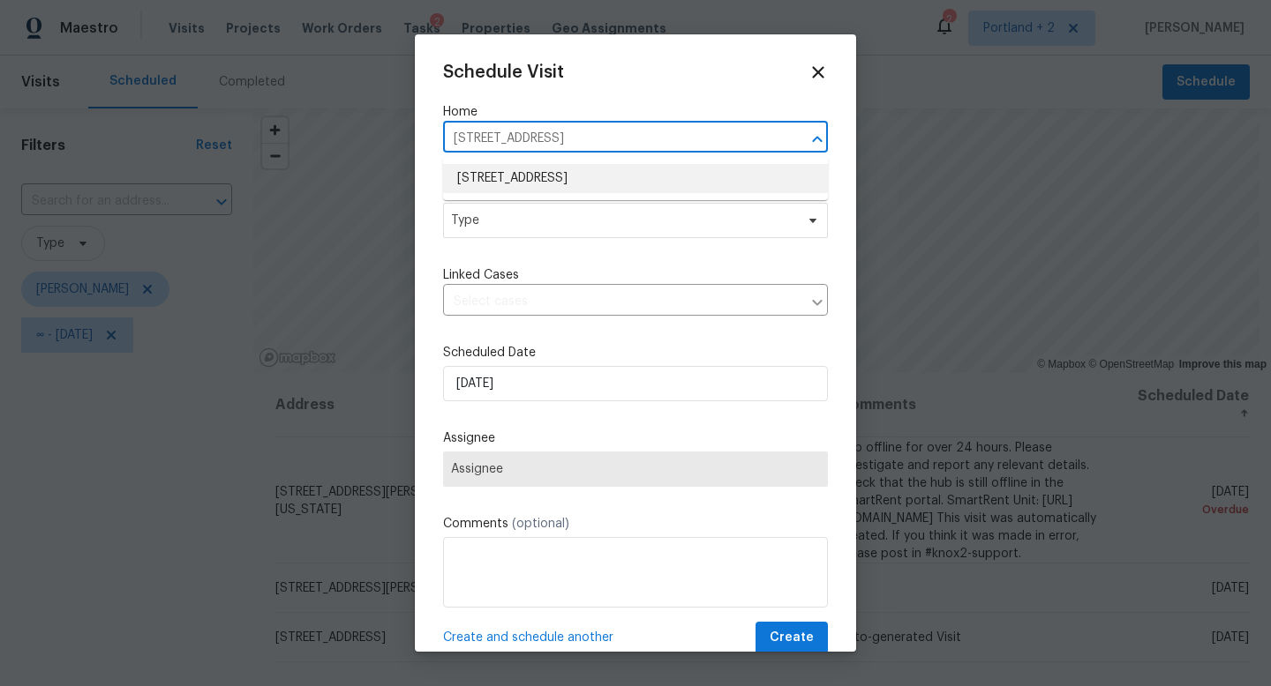
click at [618, 181] on li "313 NE 52nd St, Vancouver, WA 98663" at bounding box center [635, 178] width 385 height 29
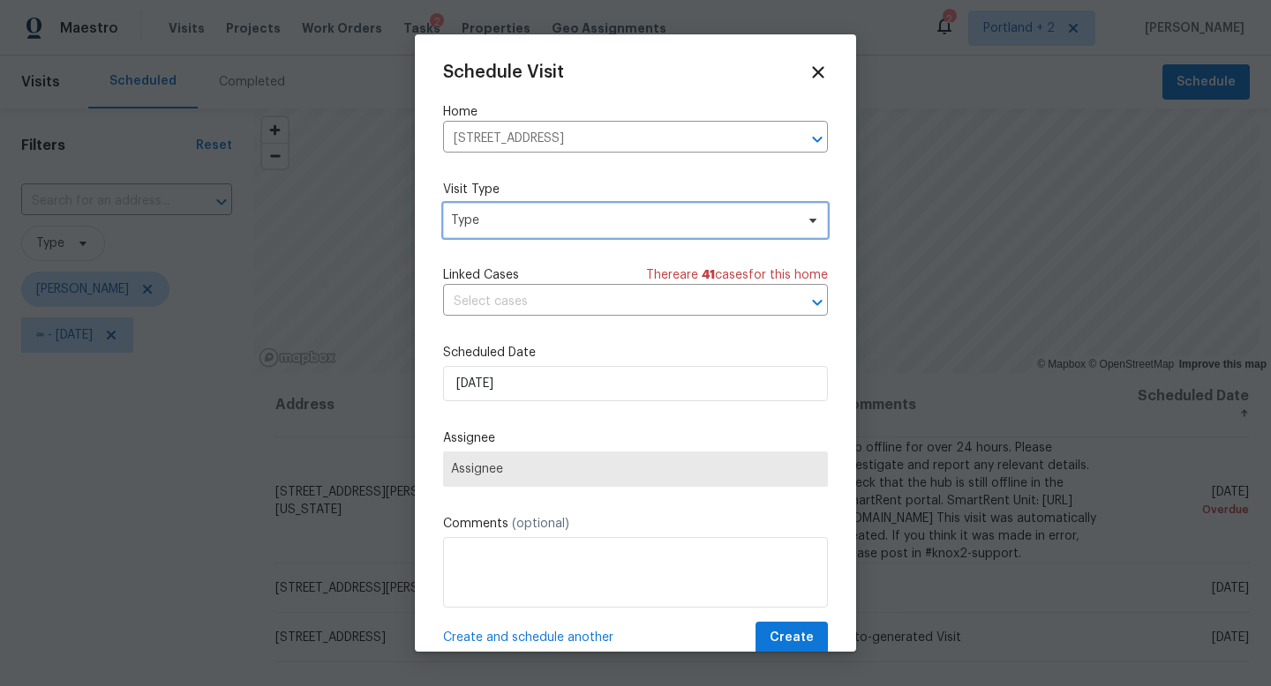
click at [574, 230] on span "Type" at bounding box center [635, 220] width 385 height 35
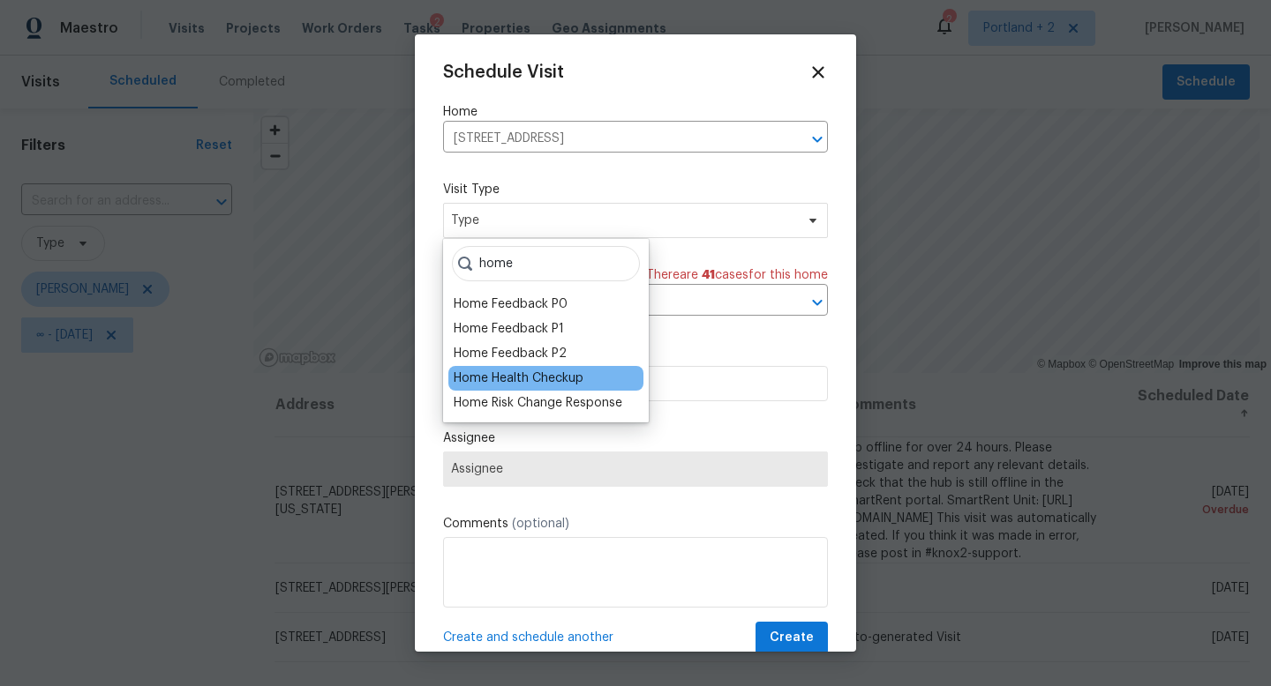
type input "home"
click at [555, 383] on div "Home Health Checkup" at bounding box center [519, 379] width 130 height 18
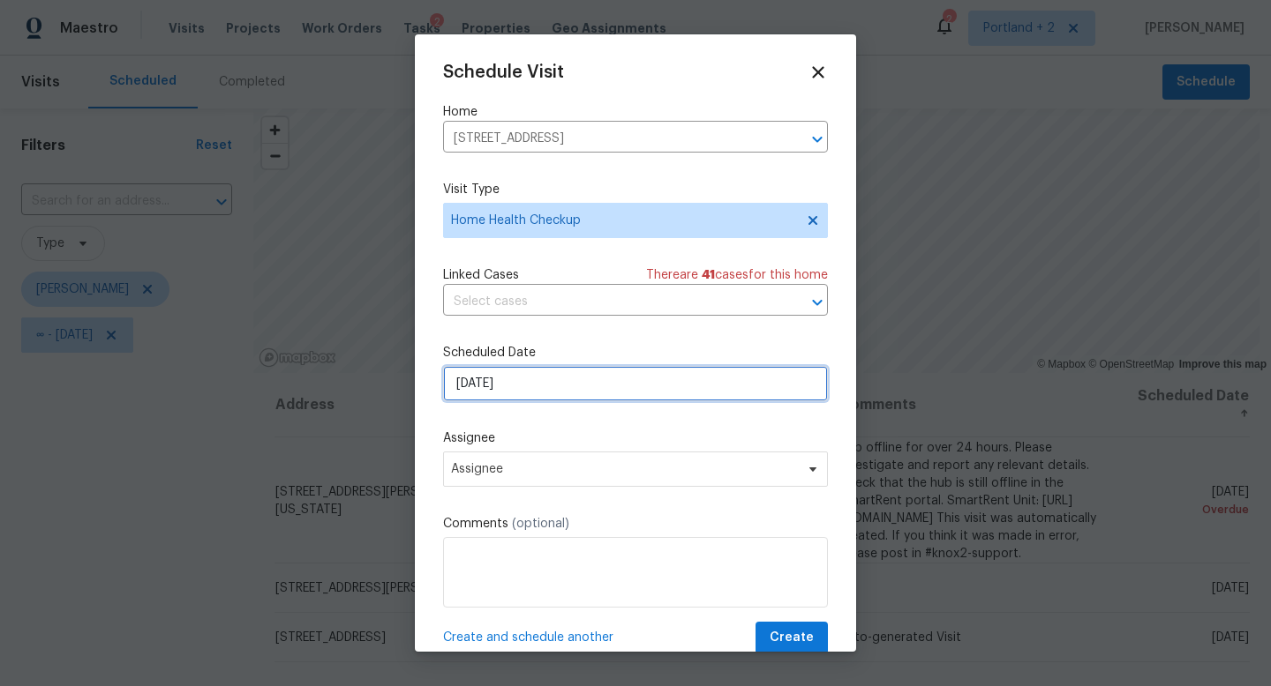
click at [536, 394] on input "9/22/2025" at bounding box center [635, 383] width 385 height 35
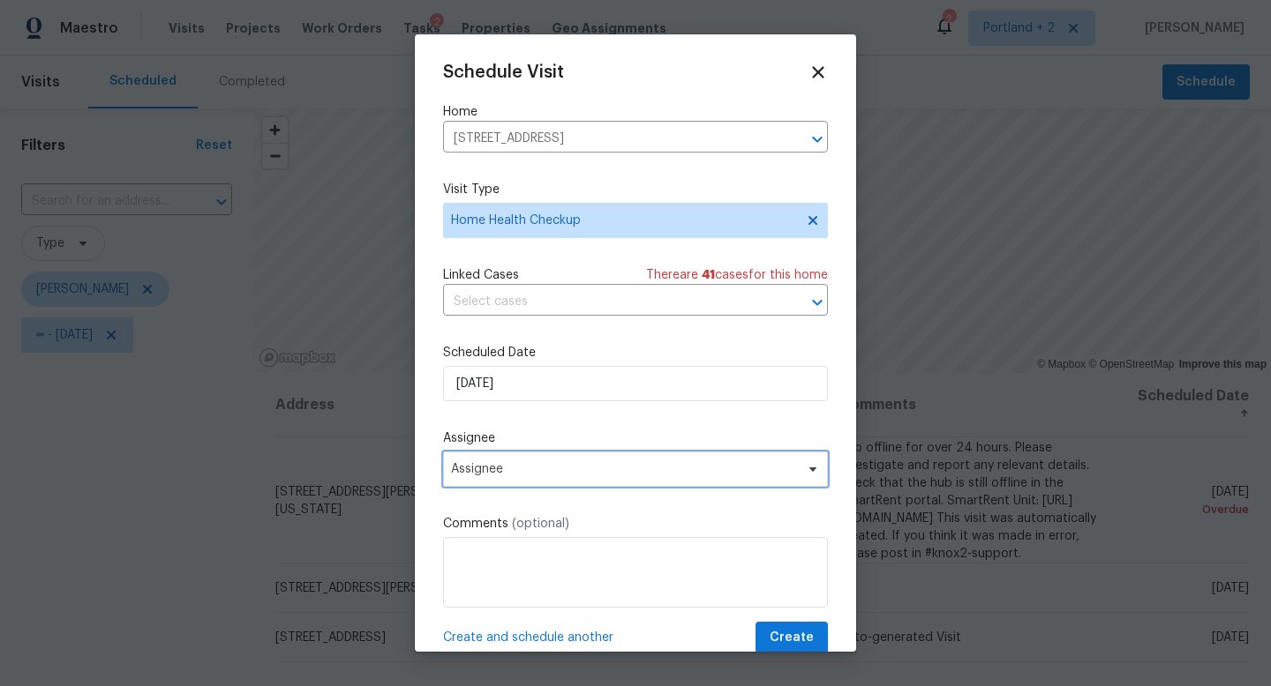
click at [536, 476] on span "Assignee" at bounding box center [624, 469] width 346 height 14
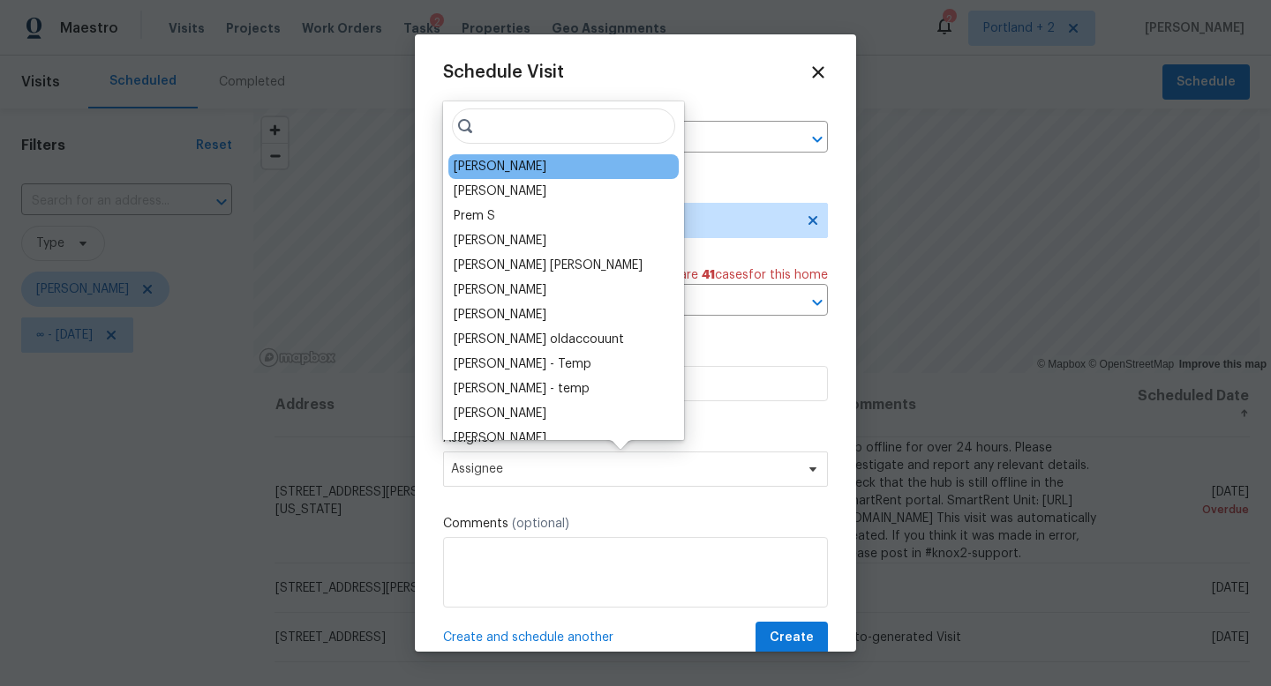
click at [515, 161] on div "[PERSON_NAME]" at bounding box center [500, 167] width 93 height 18
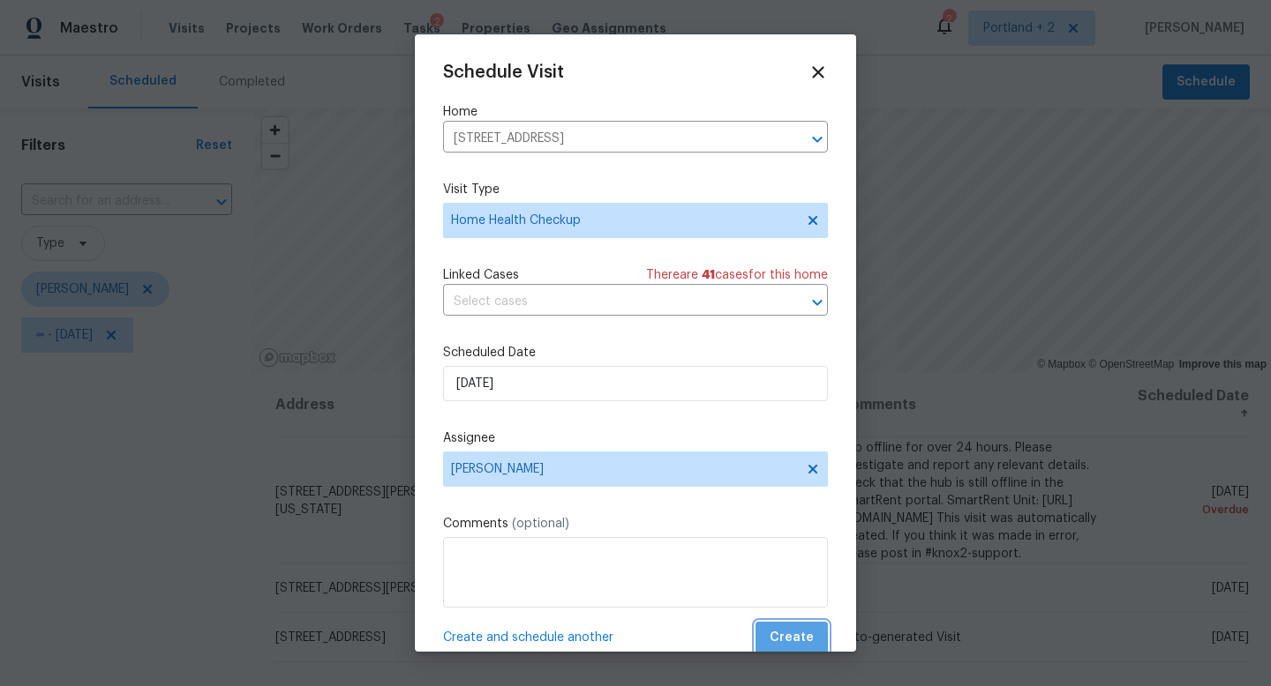
click at [820, 639] on button "Create" at bounding box center [791, 638] width 72 height 33
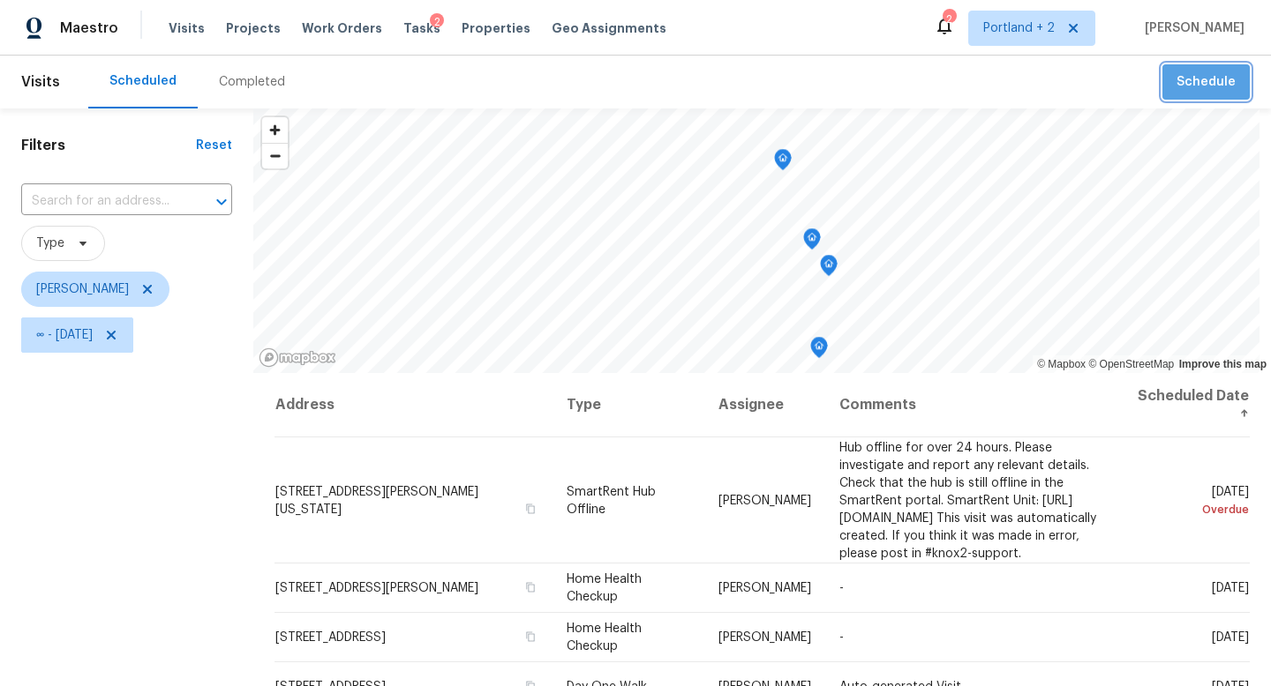
click at [1223, 84] on span "Schedule" at bounding box center [1205, 82] width 59 height 22
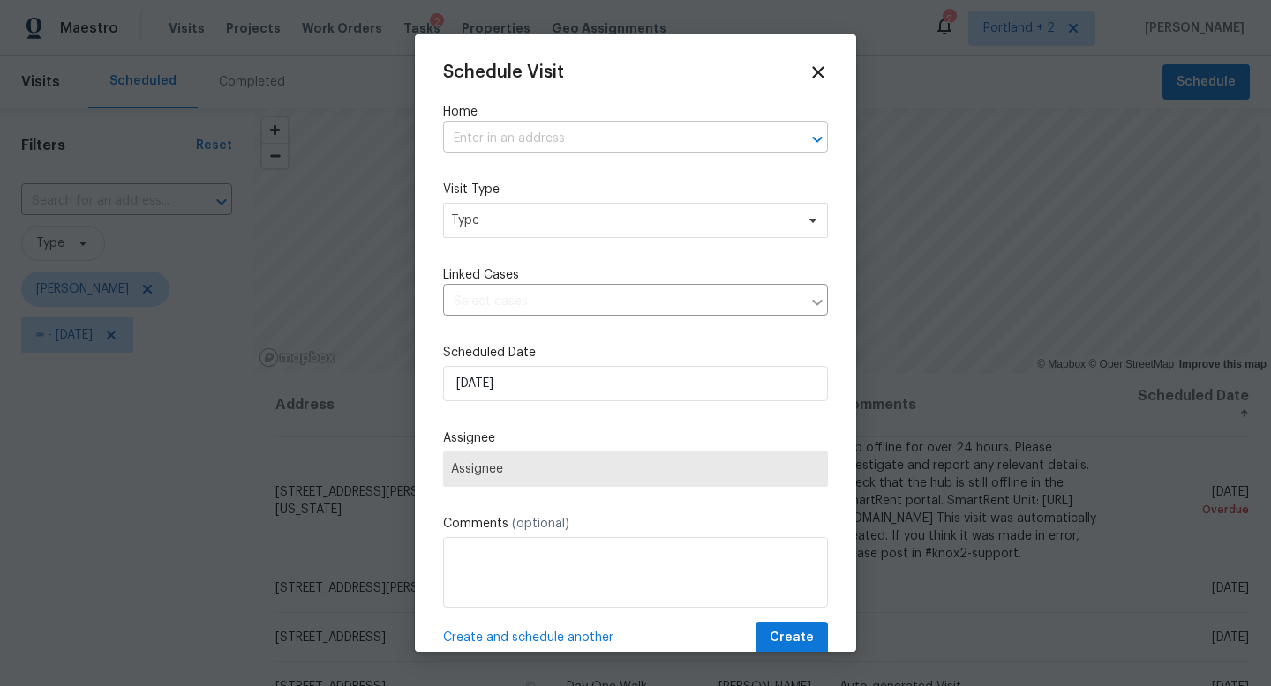
click at [528, 138] on input "text" at bounding box center [610, 138] width 335 height 27
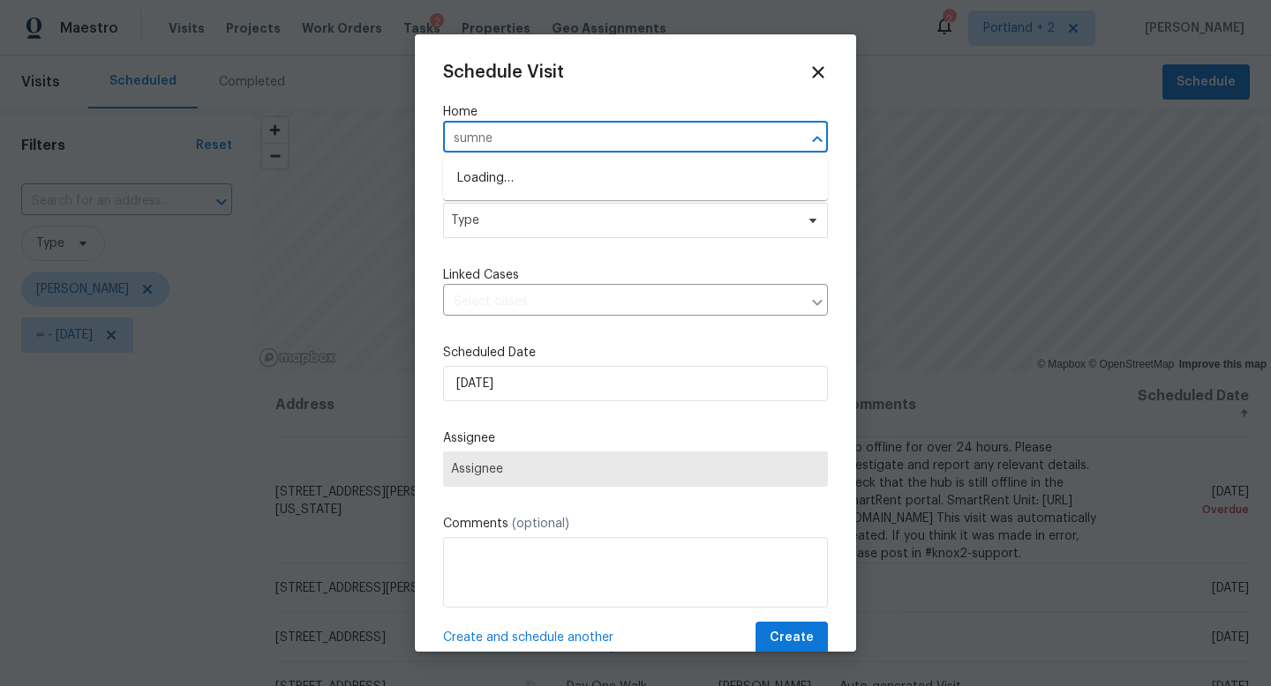
type input "sumner"
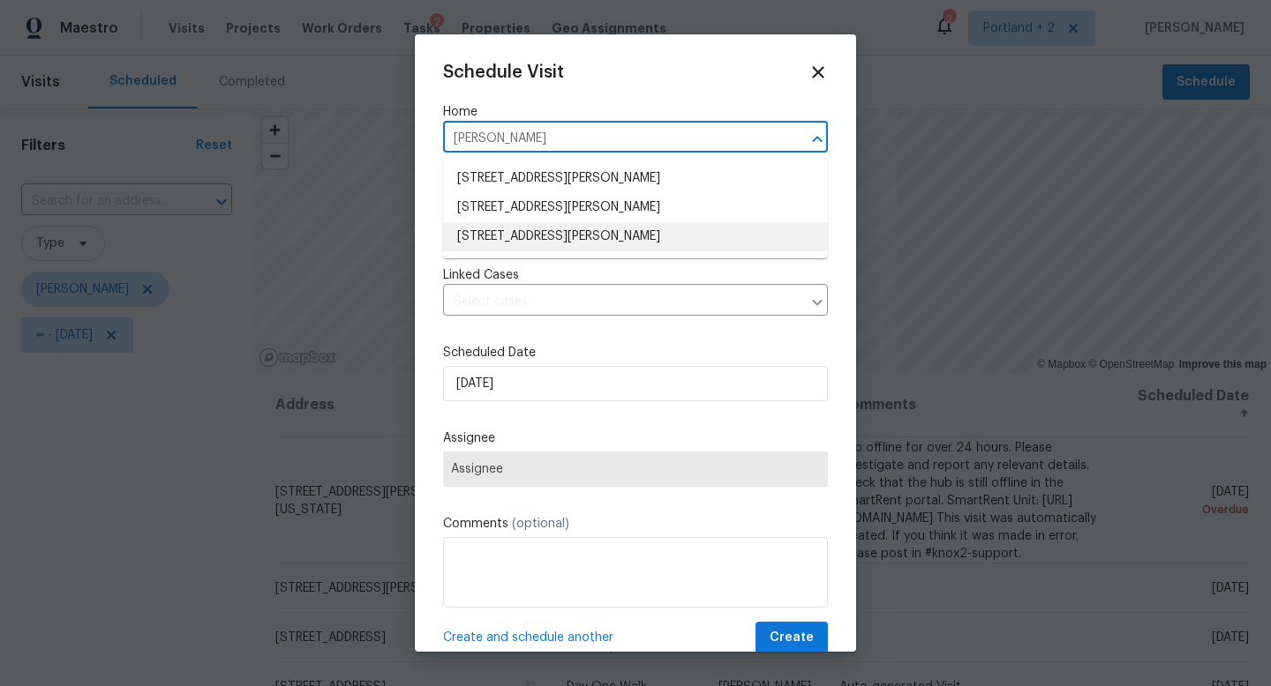
click at [530, 229] on li "5906 NE Sumner St, Portland, OR 97218" at bounding box center [635, 236] width 385 height 29
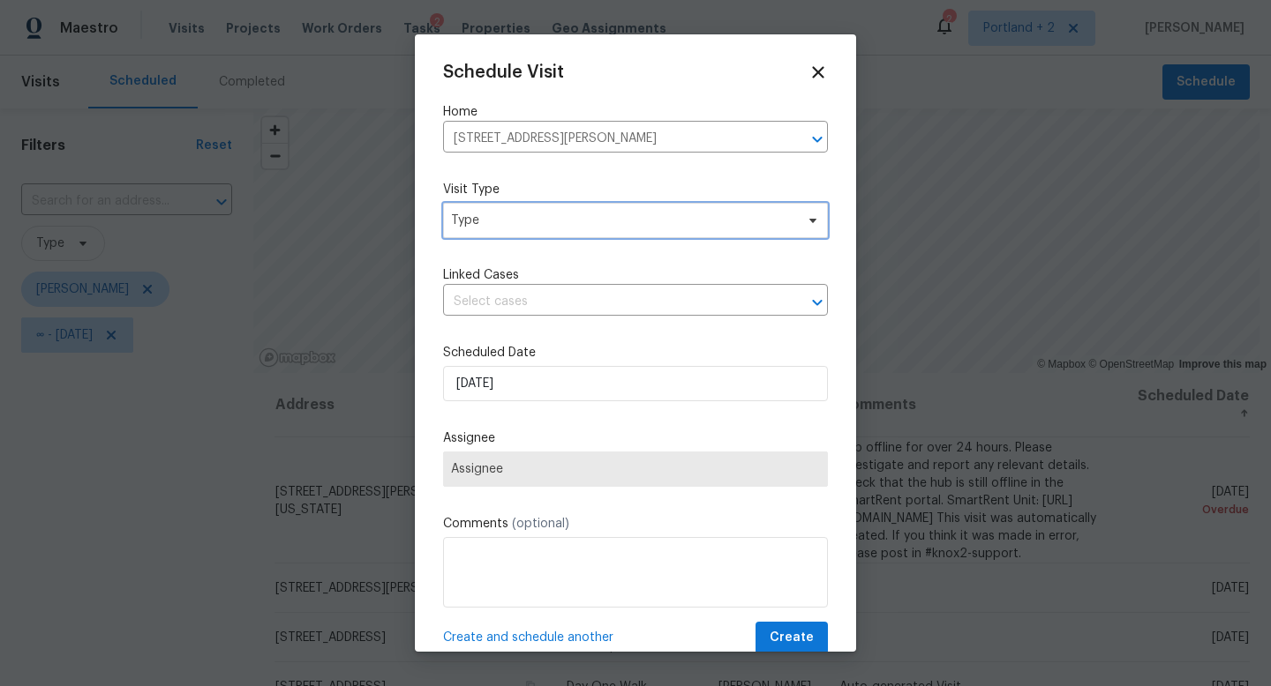
click at [526, 230] on span "Type" at bounding box center [635, 220] width 385 height 35
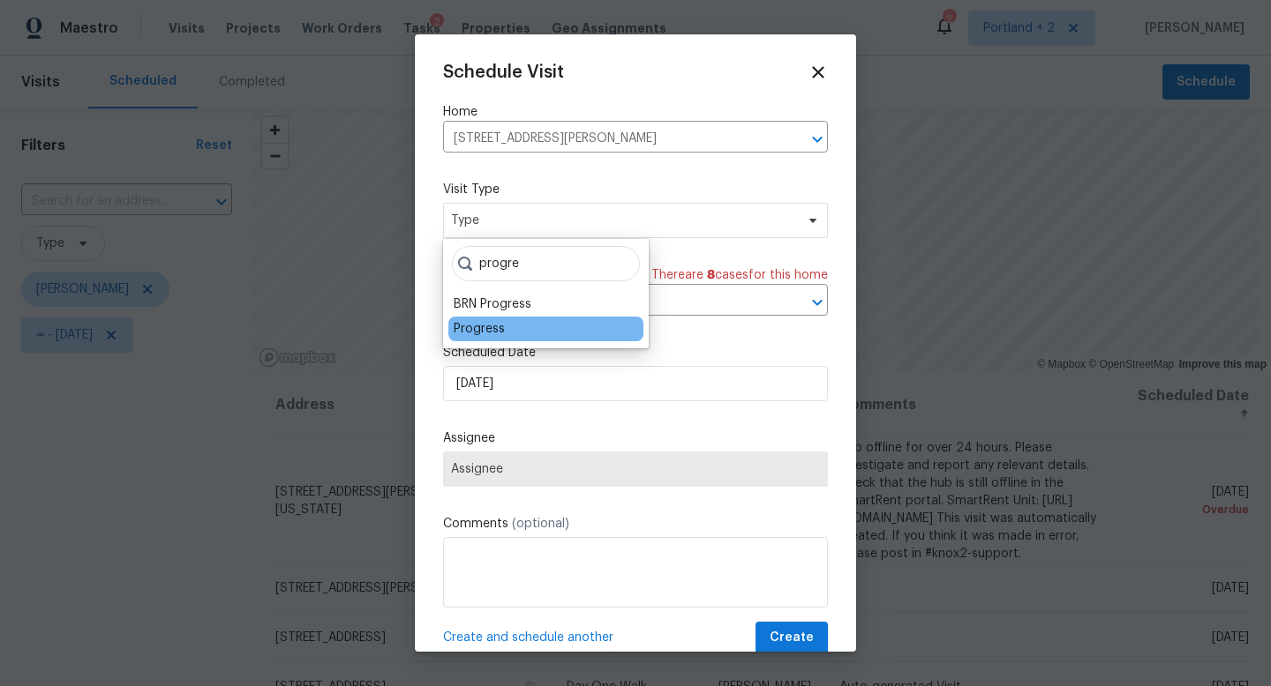
type input "progre"
click at [483, 324] on div "Progress" at bounding box center [479, 329] width 51 height 18
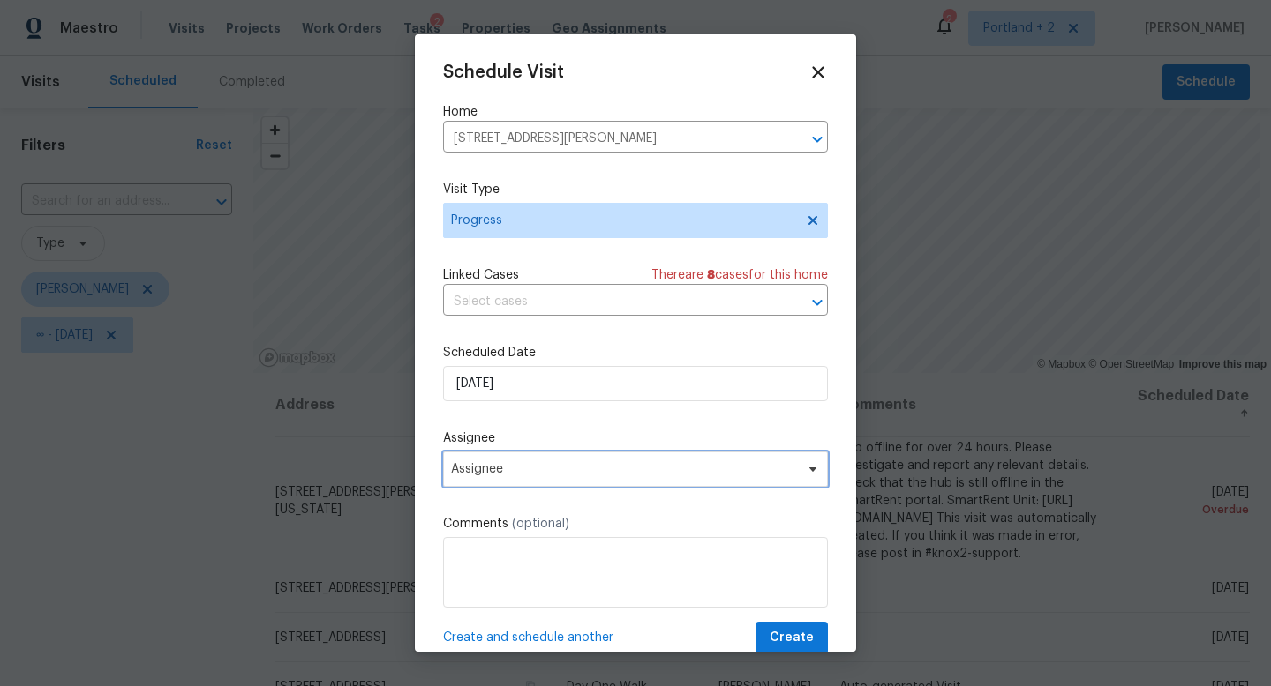
click at [523, 478] on span "Assignee" at bounding box center [635, 469] width 385 height 35
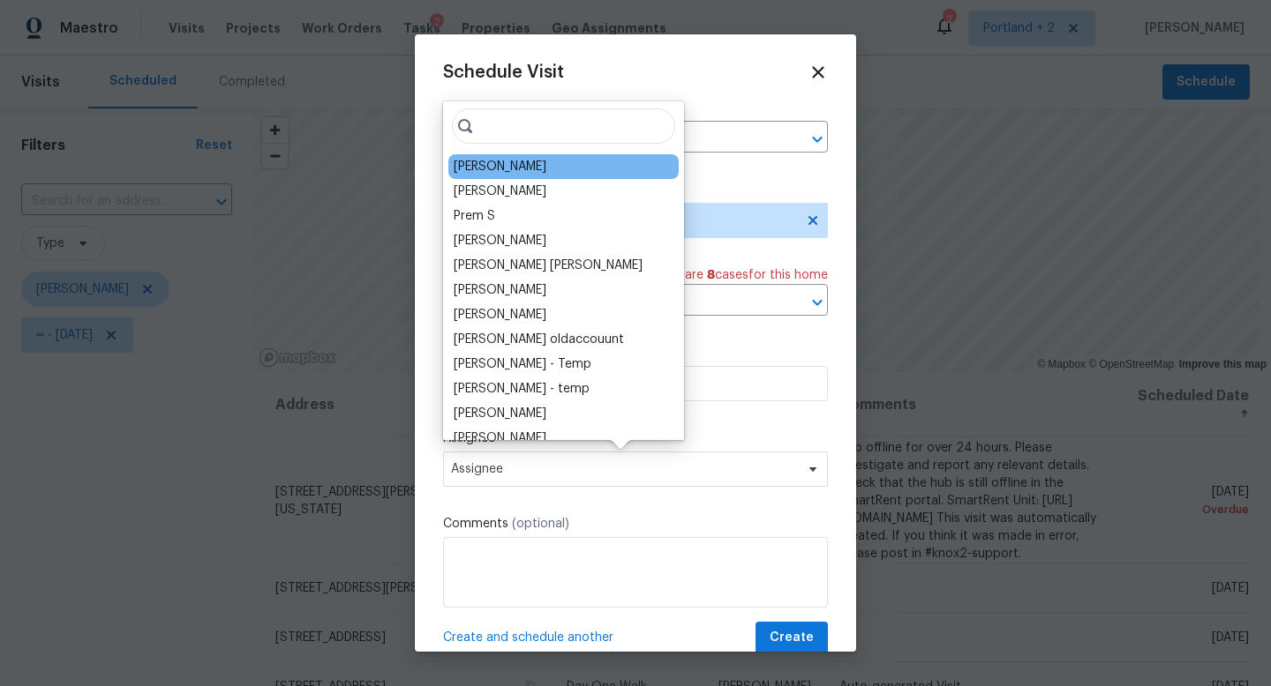
click at [546, 167] on div "[PERSON_NAME]" at bounding box center [500, 167] width 93 height 18
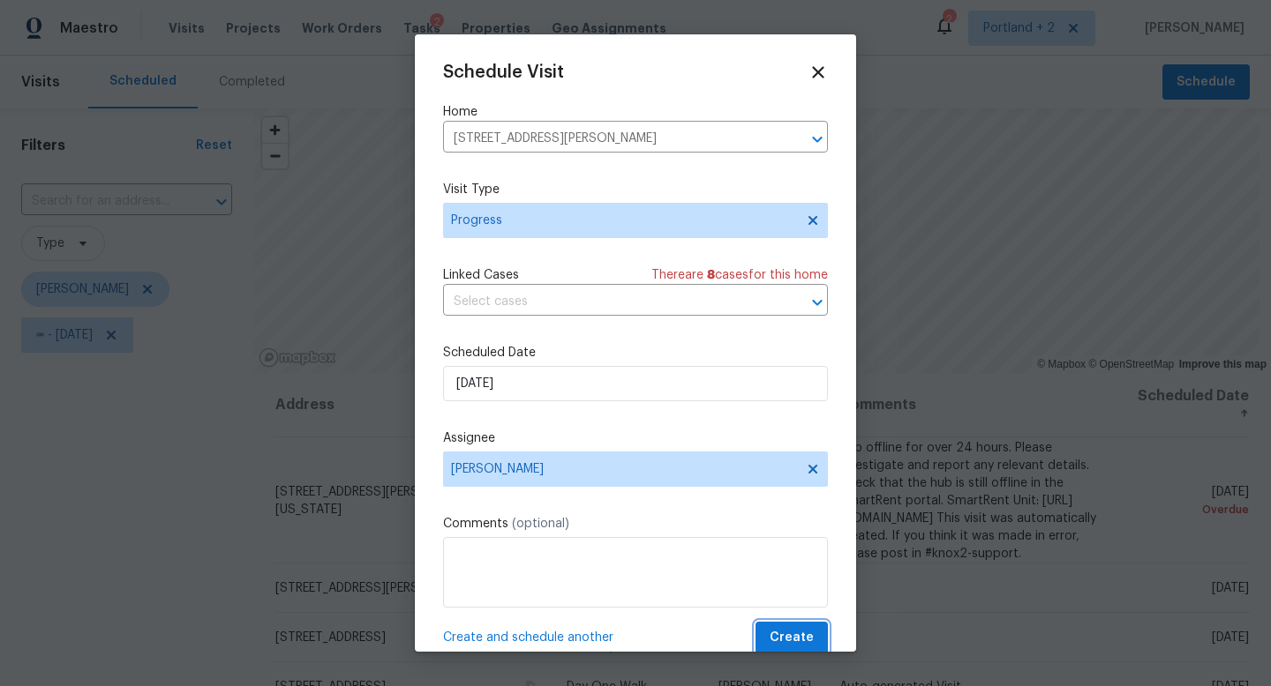
click at [792, 638] on span "Create" at bounding box center [791, 638] width 44 height 22
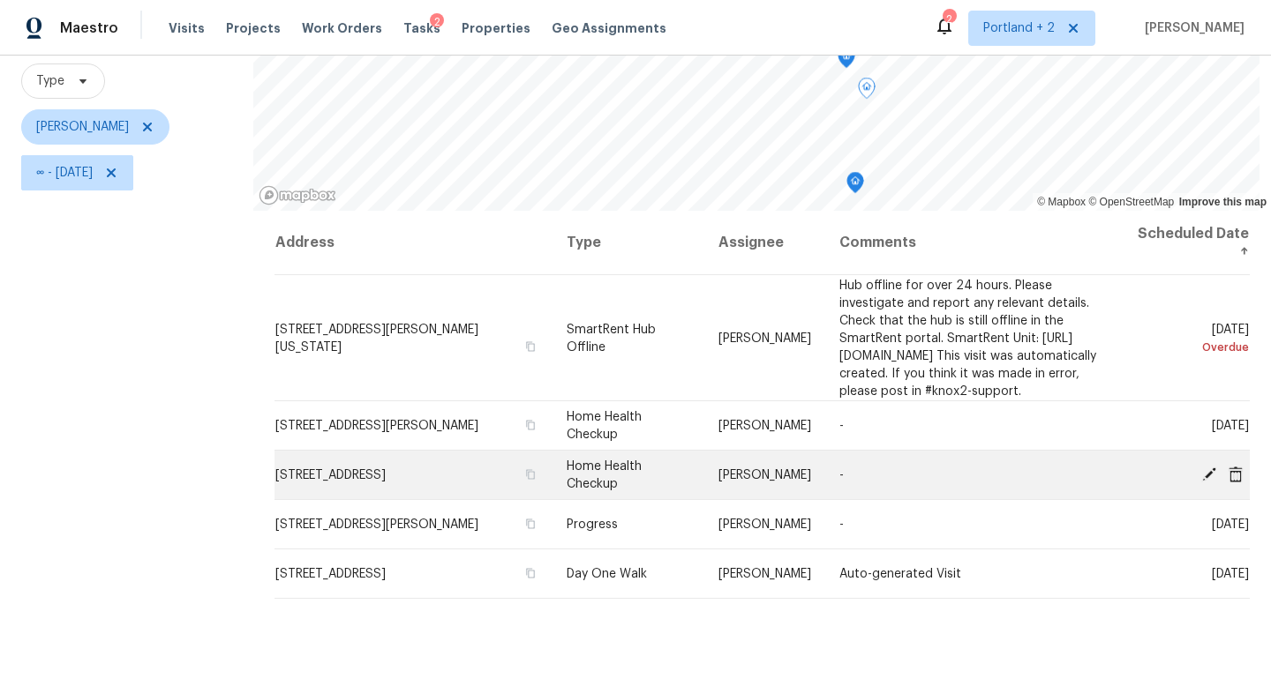
scroll to position [169, 0]
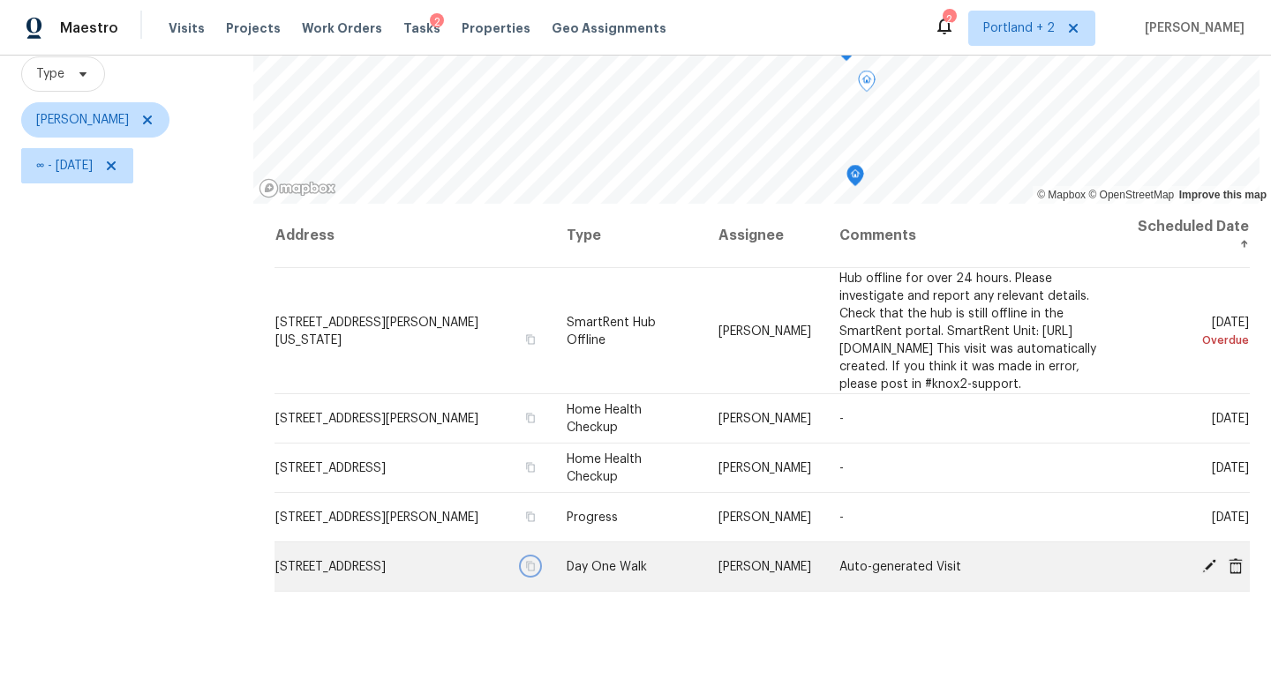
click at [525, 572] on icon "button" at bounding box center [530, 566] width 11 height 11
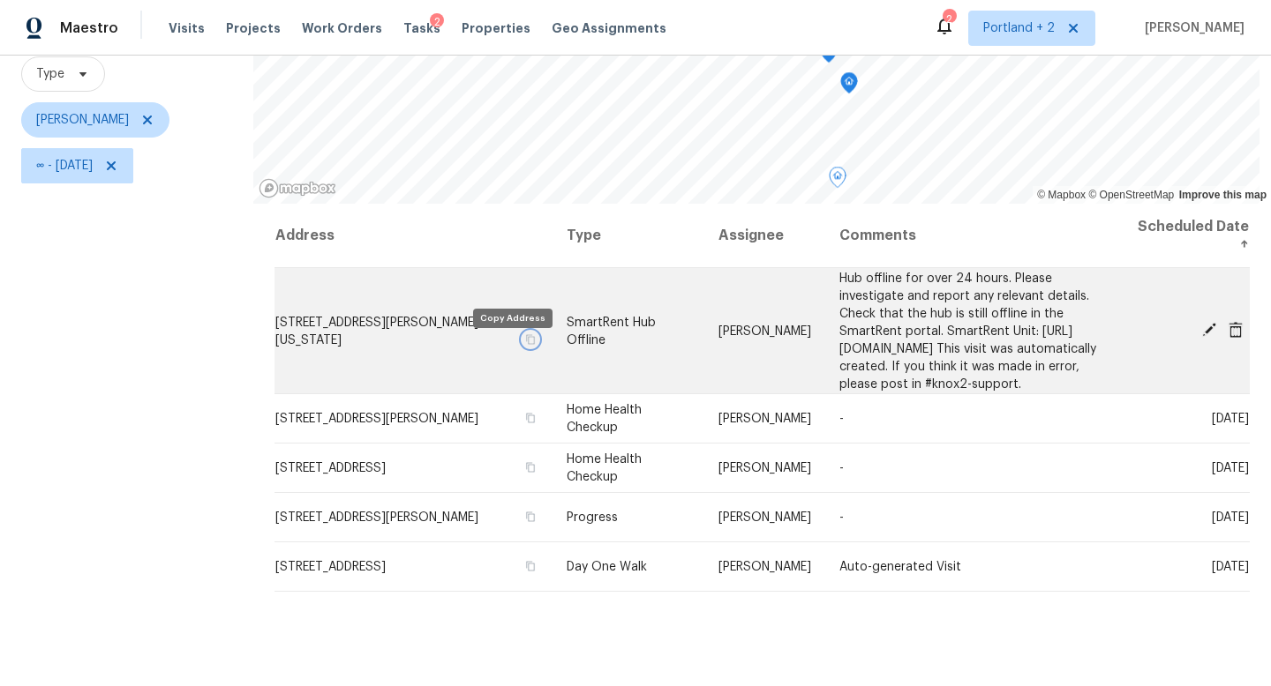
click at [522, 347] on button "button" at bounding box center [530, 339] width 16 height 16
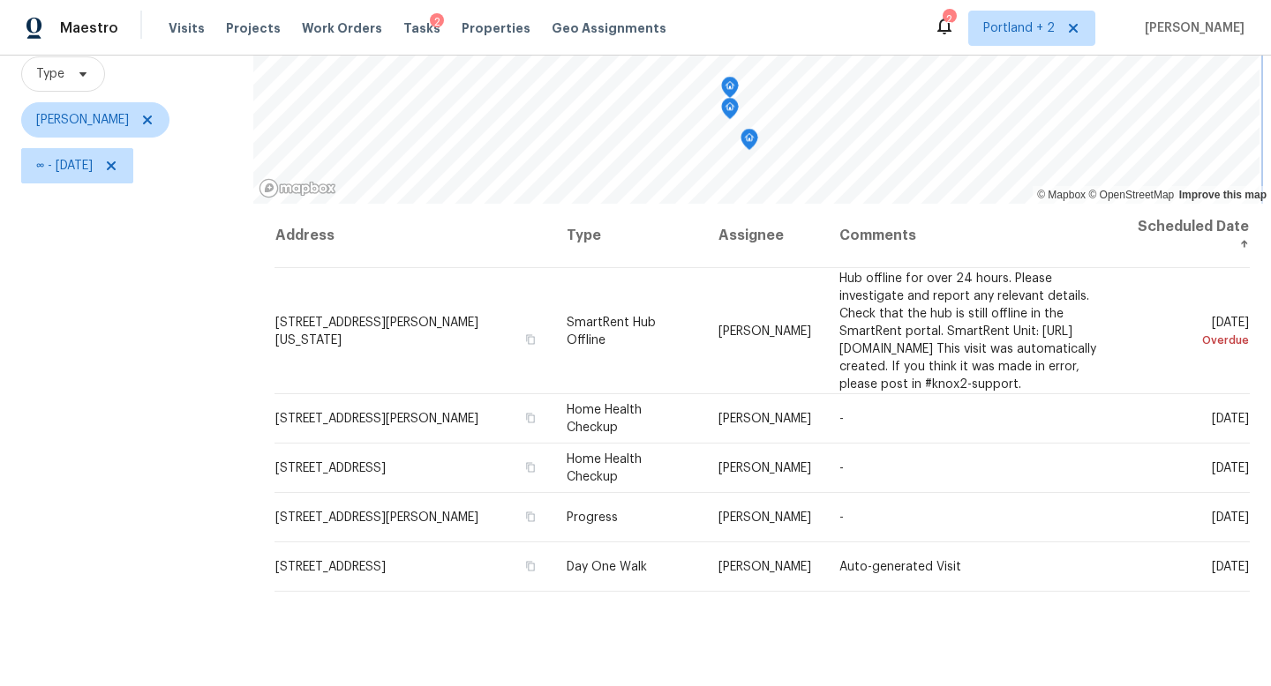
click at [731, 107] on icon "Map marker" at bounding box center [730, 109] width 16 height 20
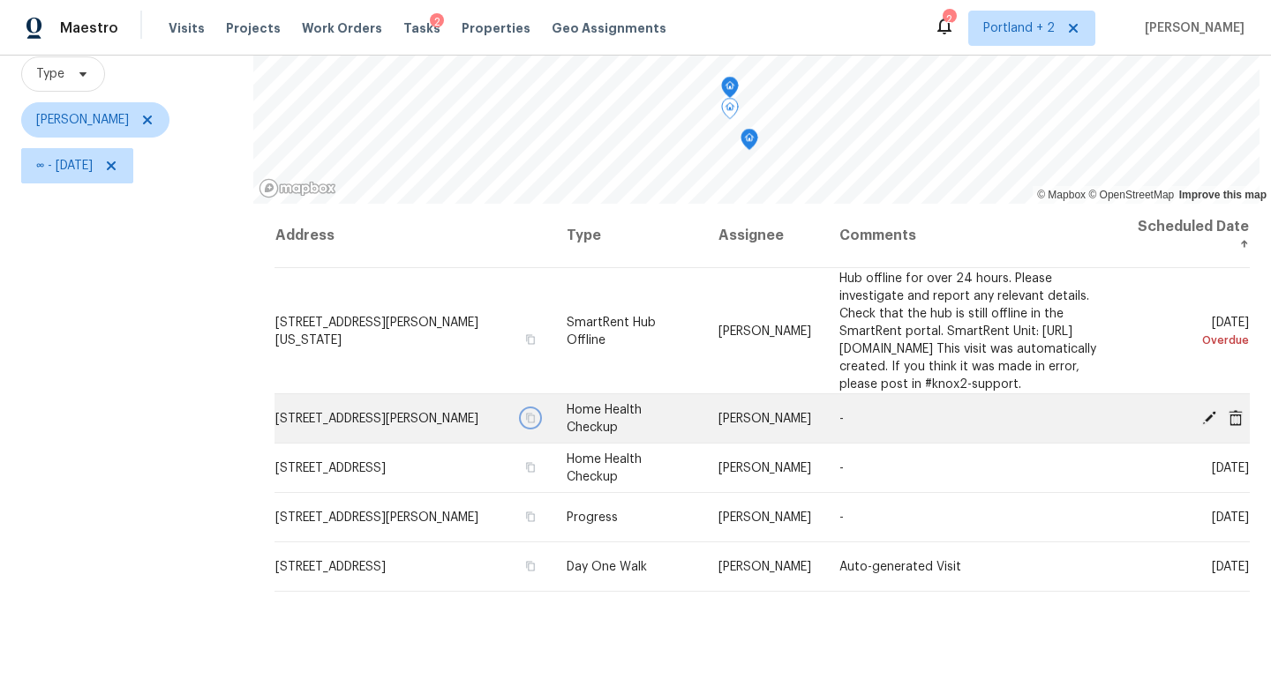
click at [525, 424] on icon "button" at bounding box center [530, 418] width 11 height 11
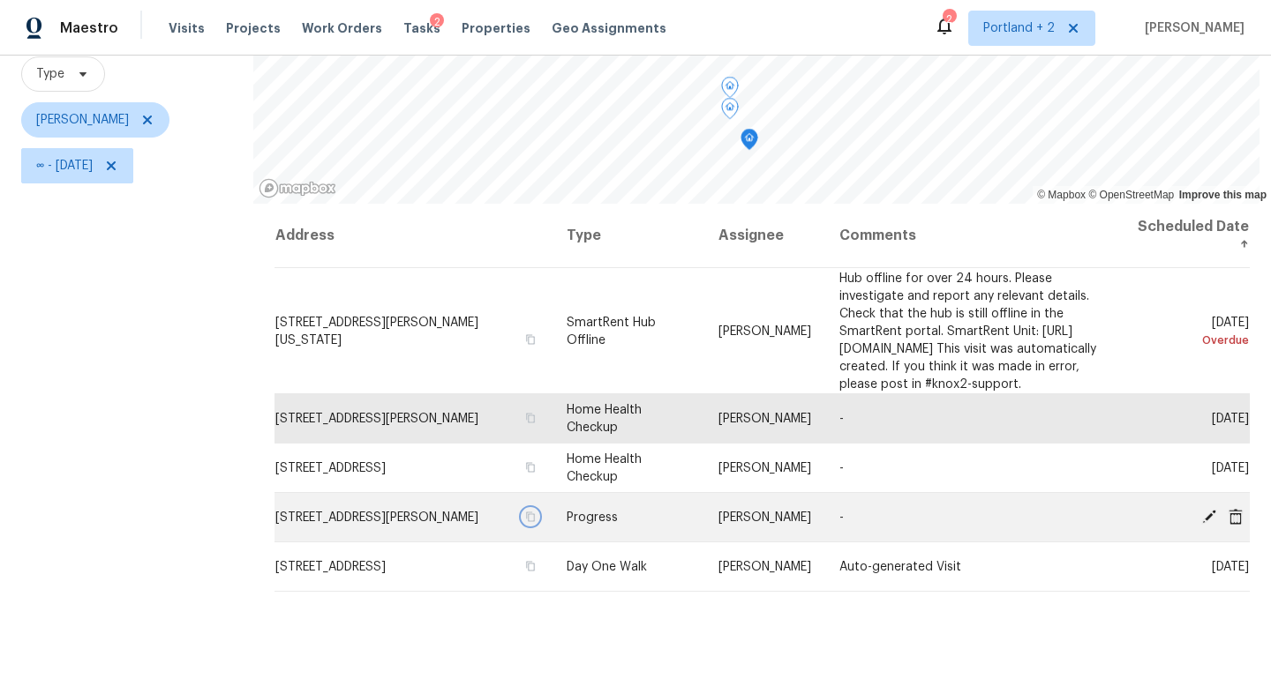
click at [525, 522] on icon "button" at bounding box center [530, 517] width 11 height 11
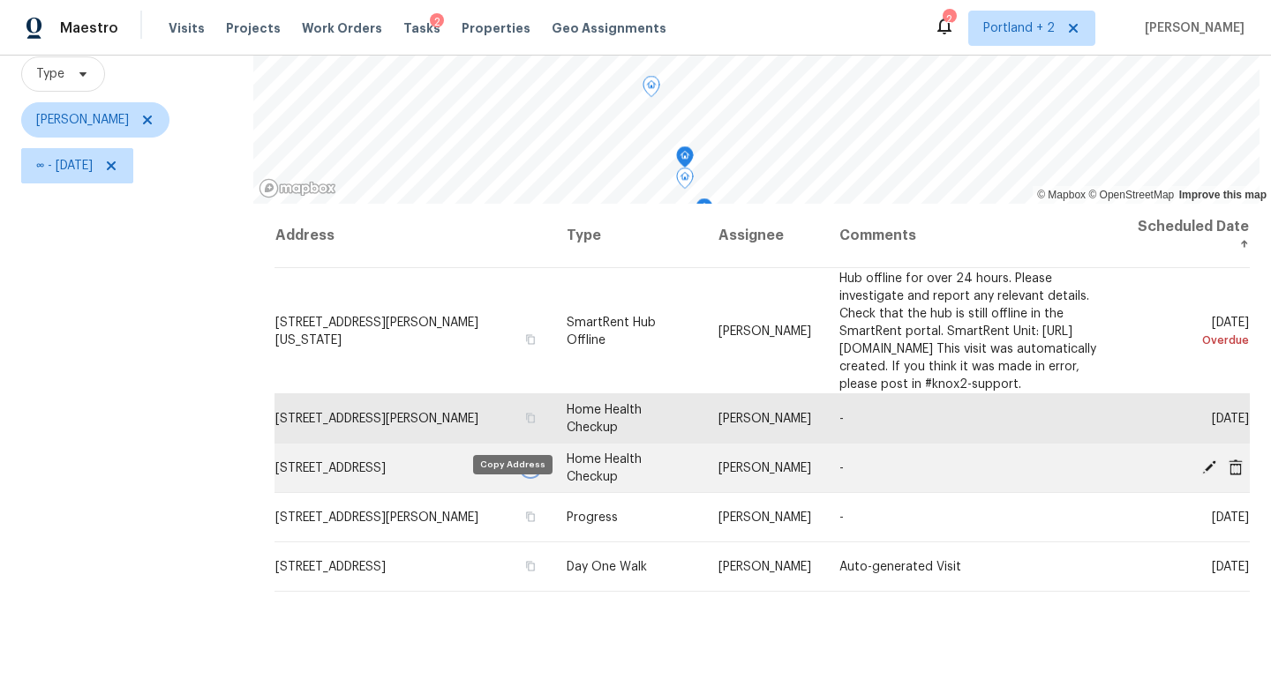
click at [527, 472] on icon "button" at bounding box center [531, 467] width 9 height 10
